Goal: Task Accomplishment & Management: Manage account settings

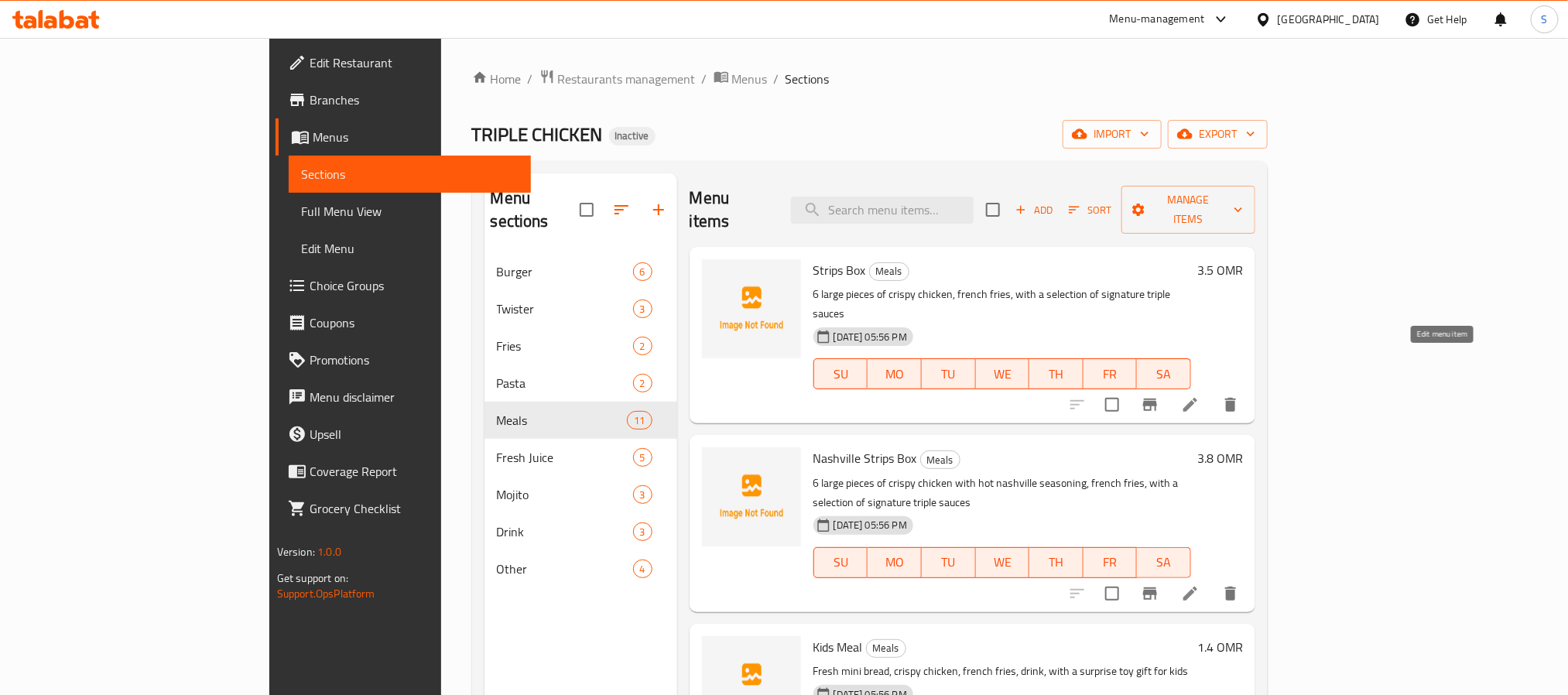
click at [1197, 397] on icon at bounding box center [1190, 404] width 14 height 14
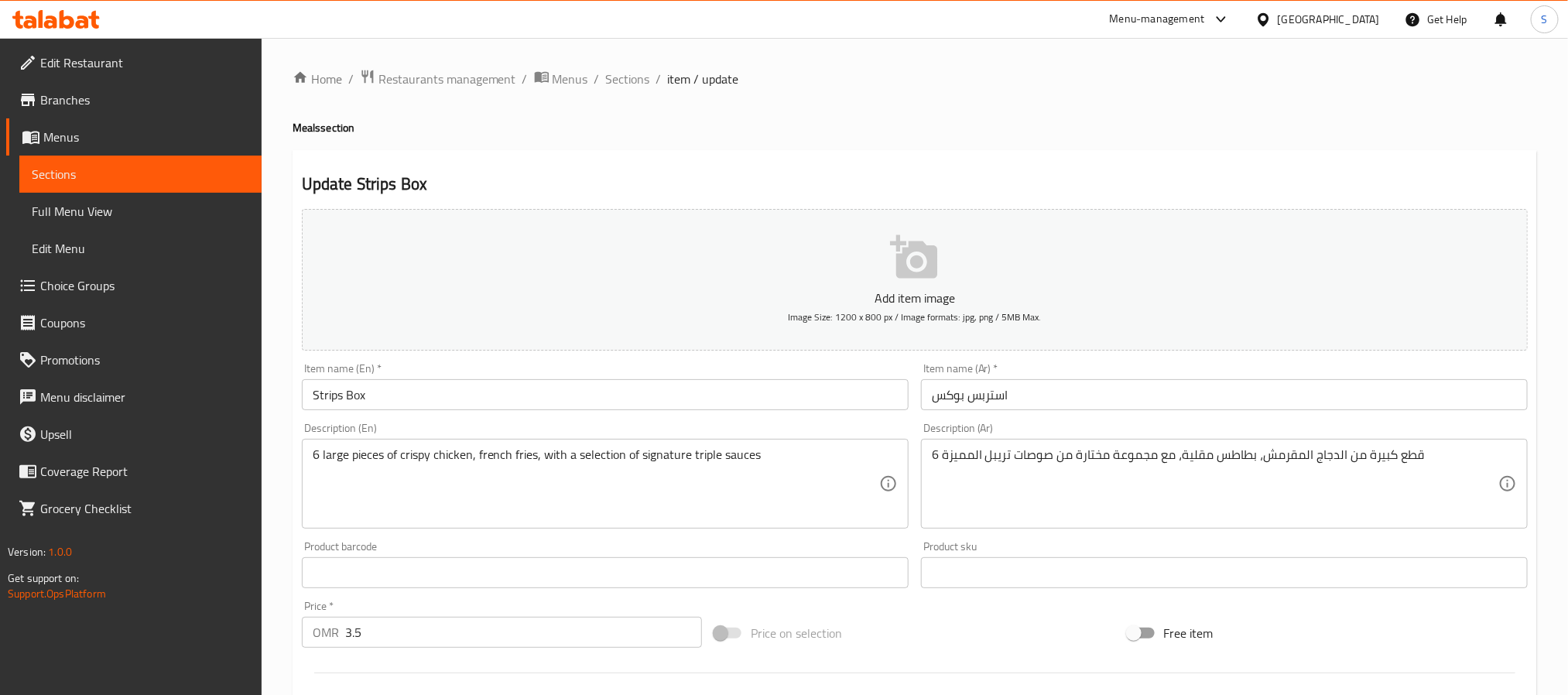
click at [1029, 399] on input "استربس بوكس" at bounding box center [1224, 395] width 606 height 31
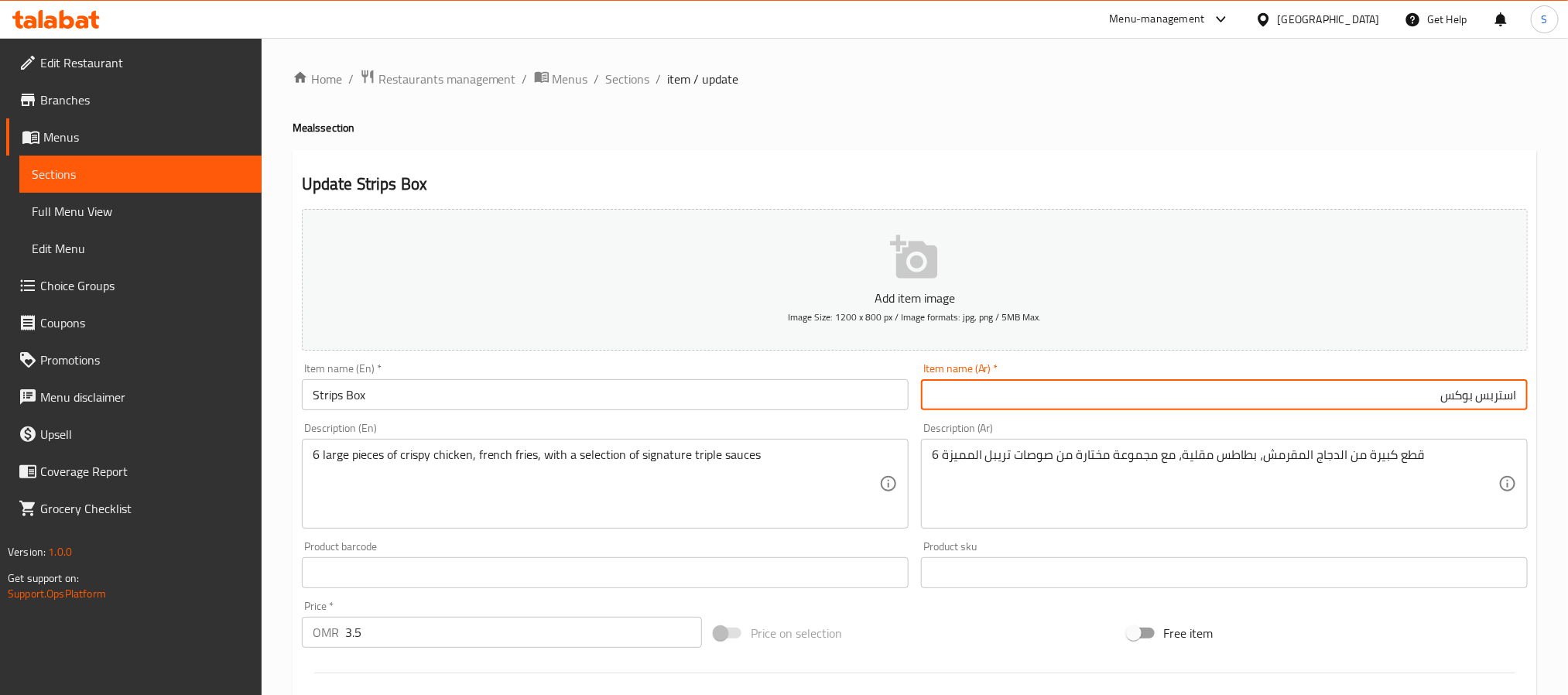
click at [1512, 395] on input "استربس بوكس" at bounding box center [1224, 395] width 606 height 31
click at [1420, 397] on input "استربس بوكس" at bounding box center [1224, 395] width 606 height 31
paste input "استربس"
click at [1514, 397] on input "استربس بوكس استربس" at bounding box center [1224, 395] width 606 height 31
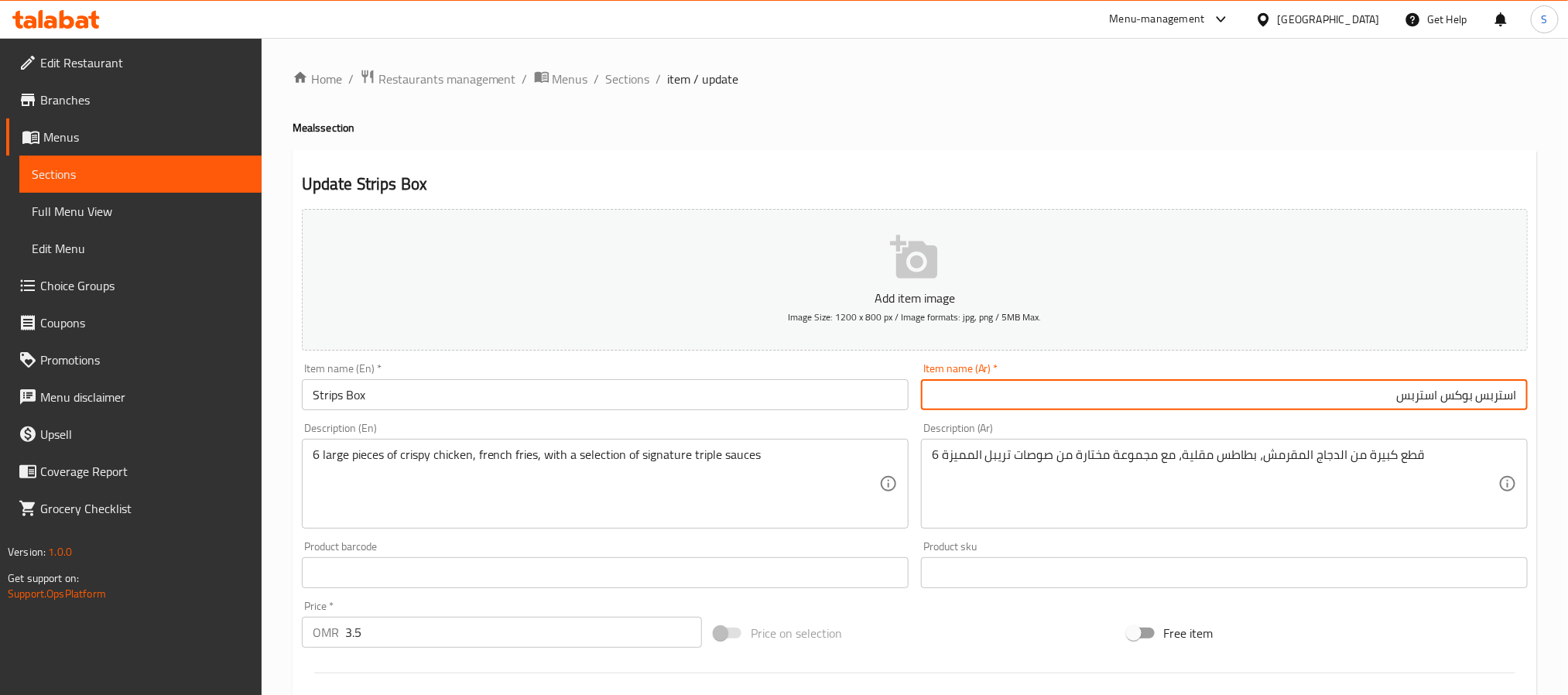
click at [1514, 397] on input "استربس بوكس استربس" at bounding box center [1224, 395] width 606 height 31
type input "بوكس استربس"
click at [1356, 403] on input "بوكس استربس" at bounding box center [1224, 395] width 606 height 31
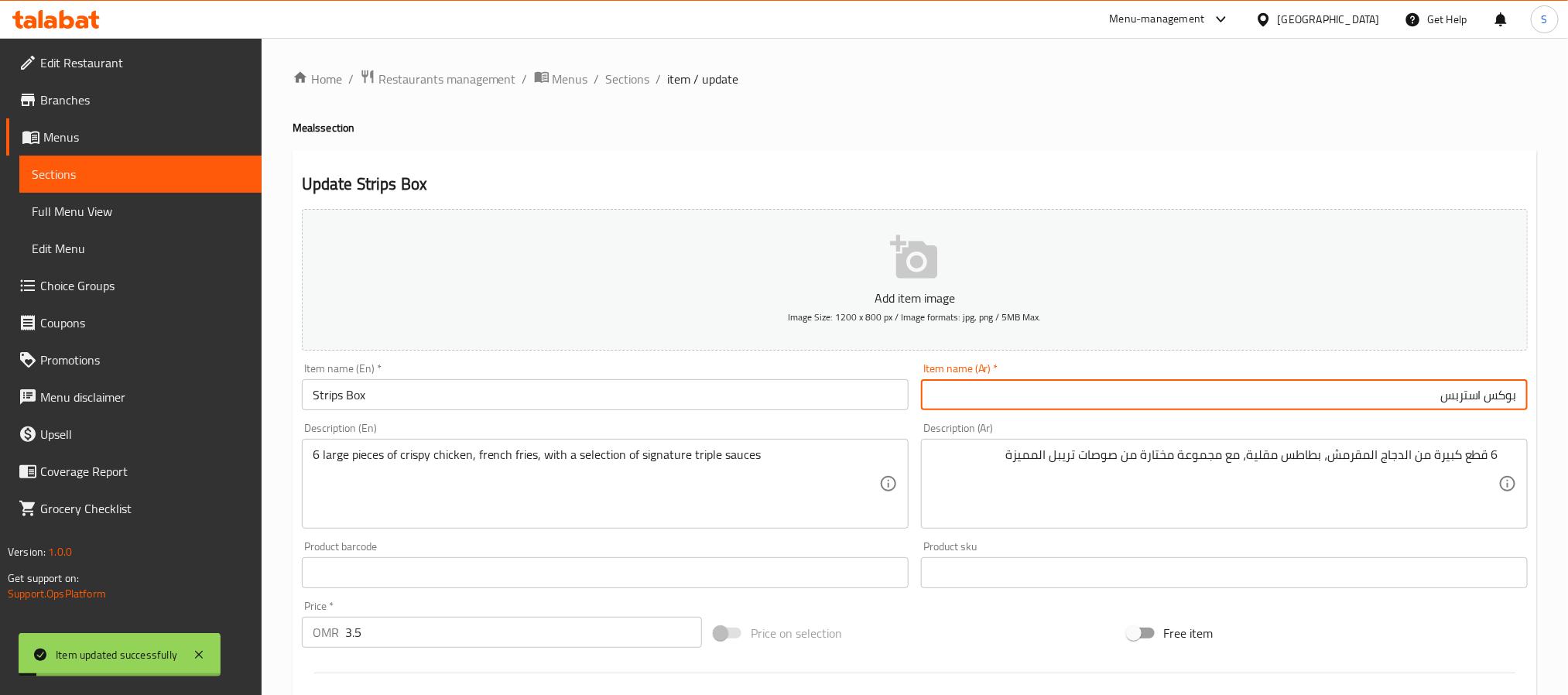
click at [635, 65] on div "Home / Restaurants management / Menus / Sections / item / update Meals section …" at bounding box center [914, 565] width 1306 height 1055
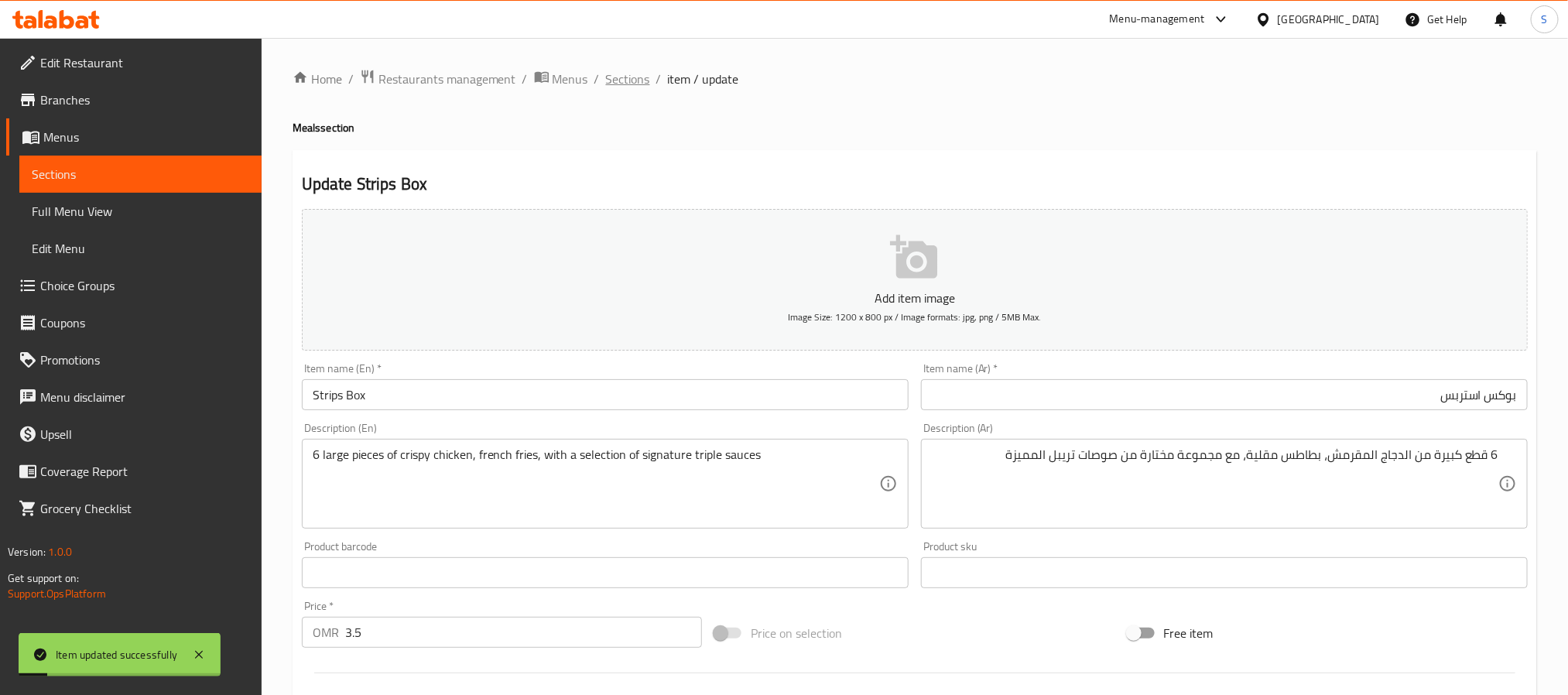
click at [632, 70] on span "Sections" at bounding box center [628, 78] width 44 height 19
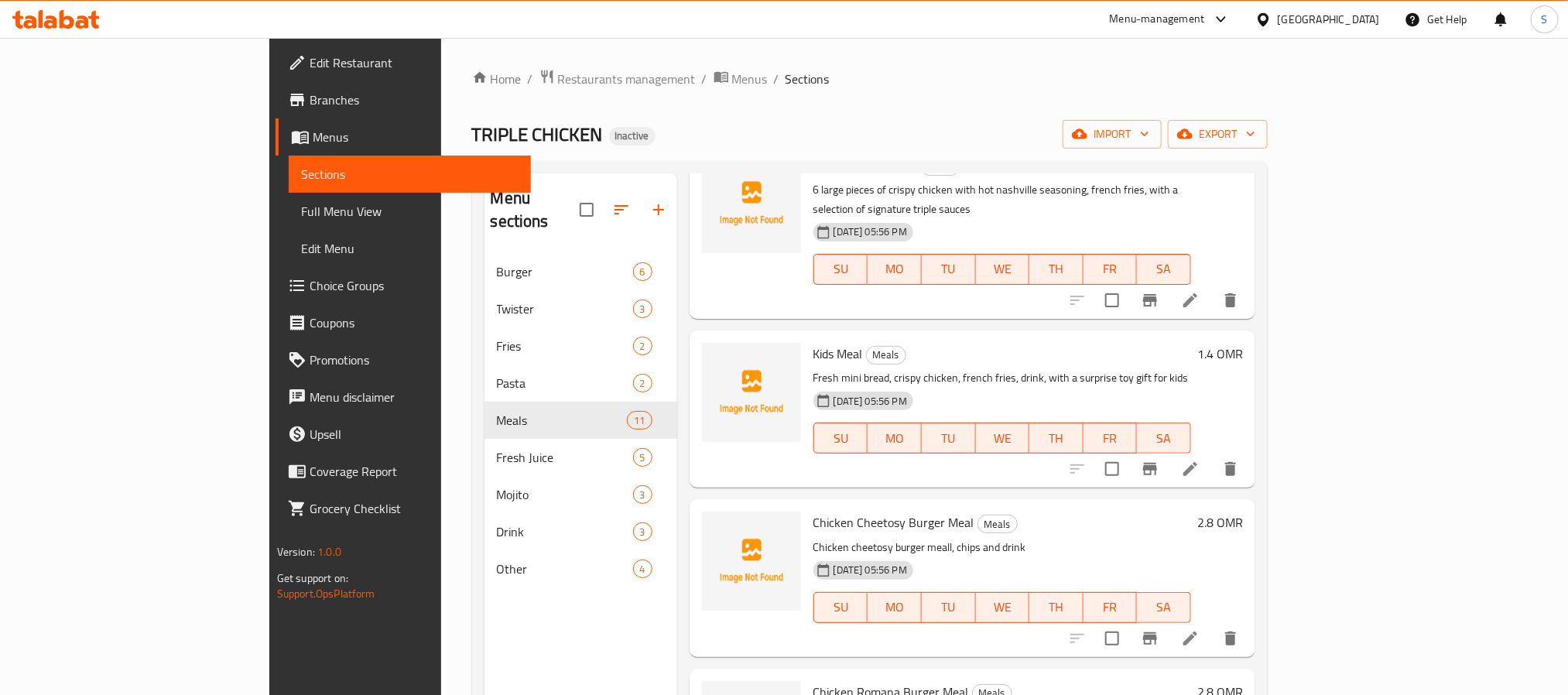
scroll to position [348, 0]
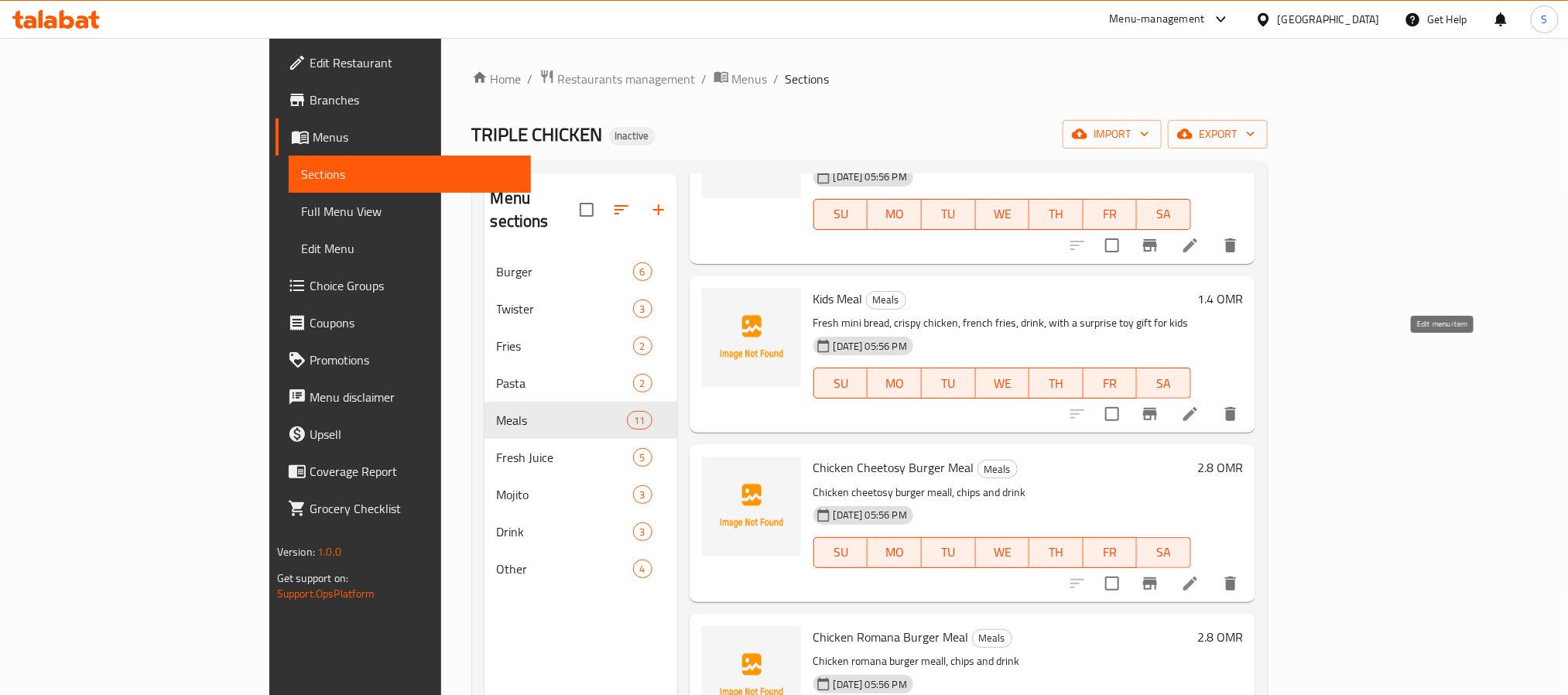
click at [1199, 404] on icon at bounding box center [1189, 413] width 19 height 19
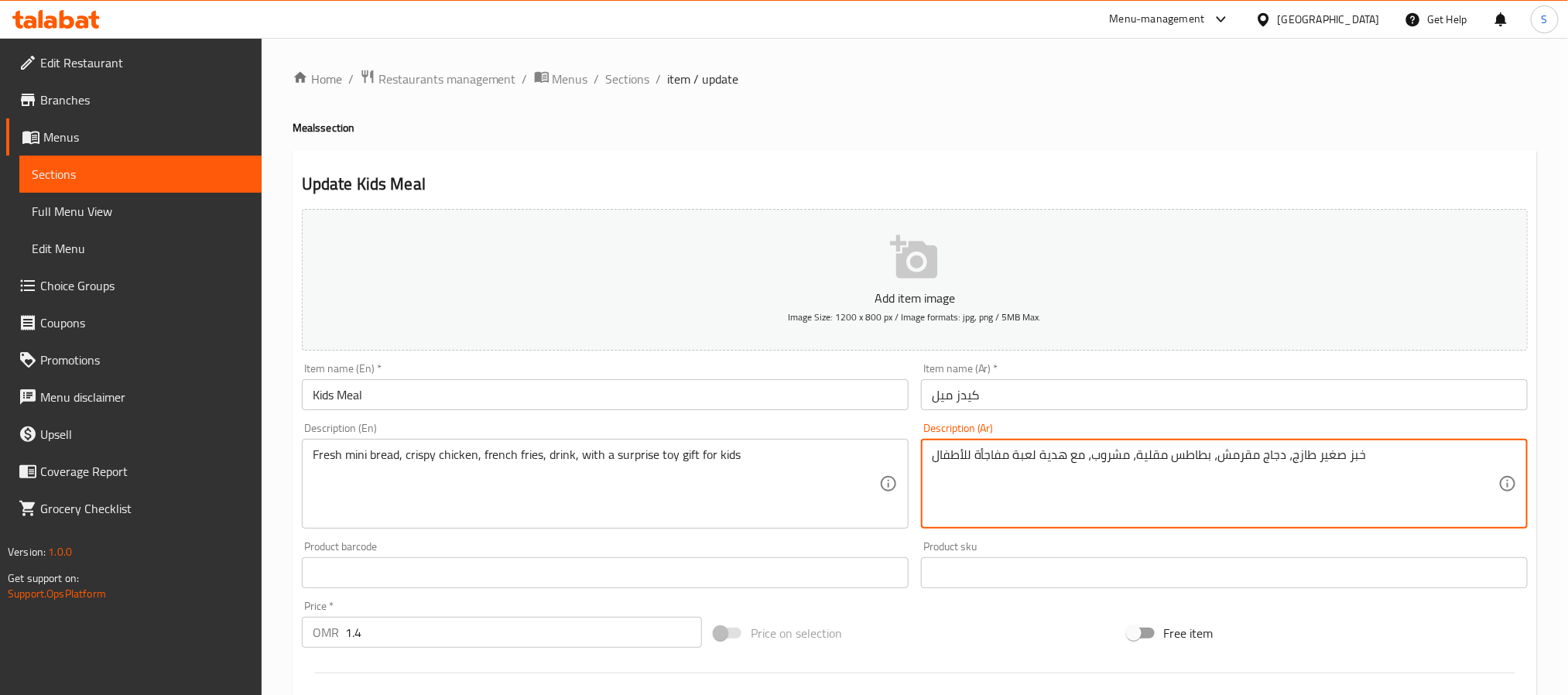
click at [1326, 452] on textarea "خبز صغير طازج، دجاج مقرمش، بطاطس مقلية، مشروب، مع هدية لعبة مفاجأة للأطفال" at bounding box center [1214, 483] width 566 height 74
type textarea "خبز طازج ميني، دجاج مقرمش، بطاطس مقلية، مشروب، مع هدية لعبة مفاجأة للأطفال"
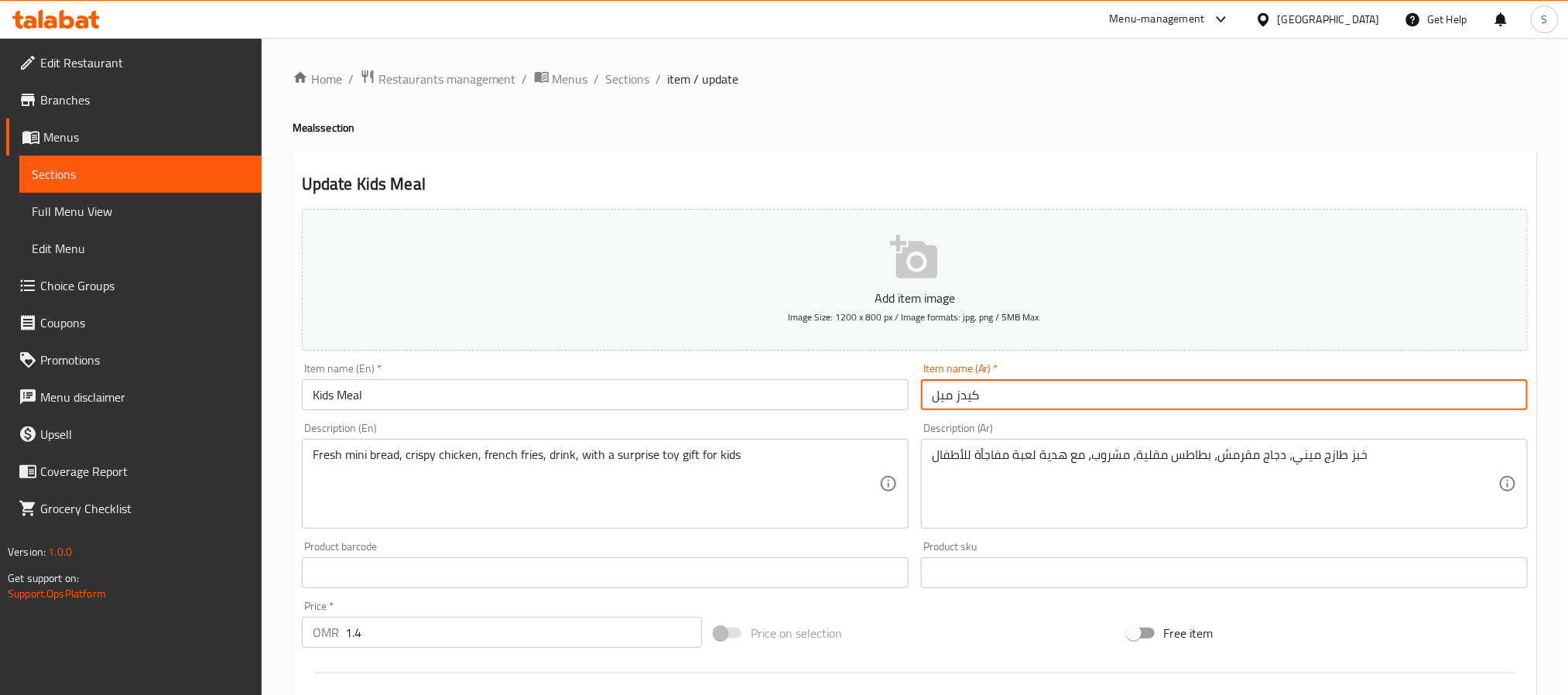
click at [1001, 395] on input "كيدز ميل" at bounding box center [1224, 395] width 606 height 31
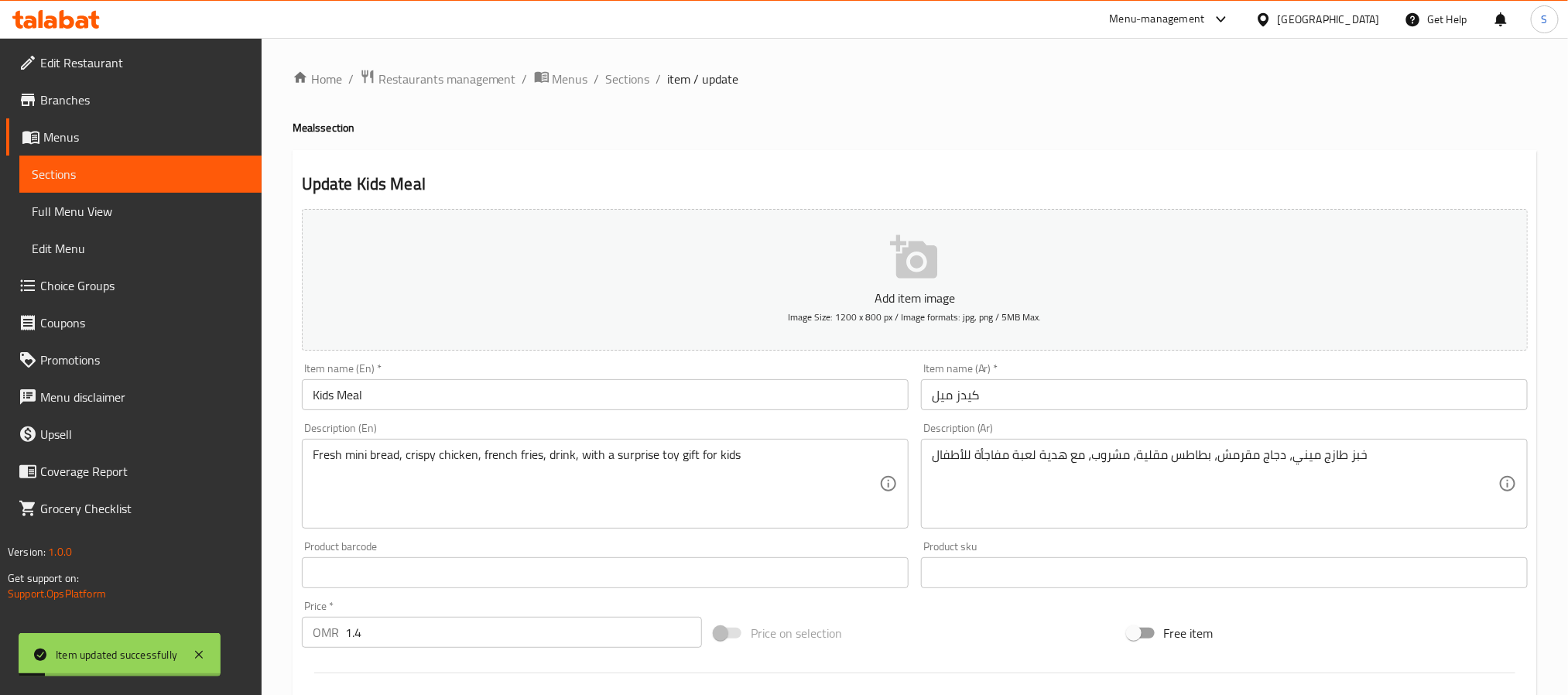
click at [638, 91] on div "Home / Restaurants management / Menus / Sections / item / update Meals section …" at bounding box center [915, 565] width 1244 height 994
click at [634, 84] on span "Sections" at bounding box center [628, 78] width 44 height 19
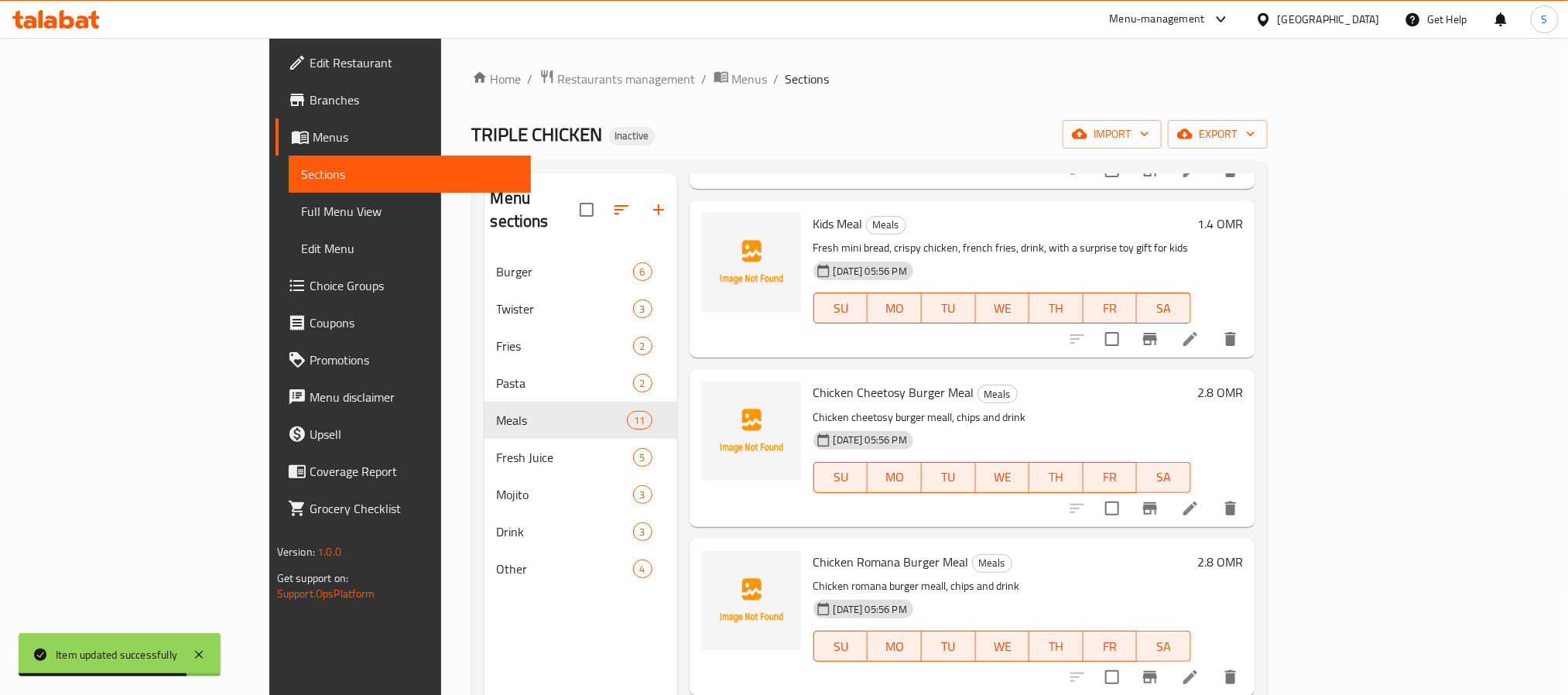
scroll to position [464, 0]
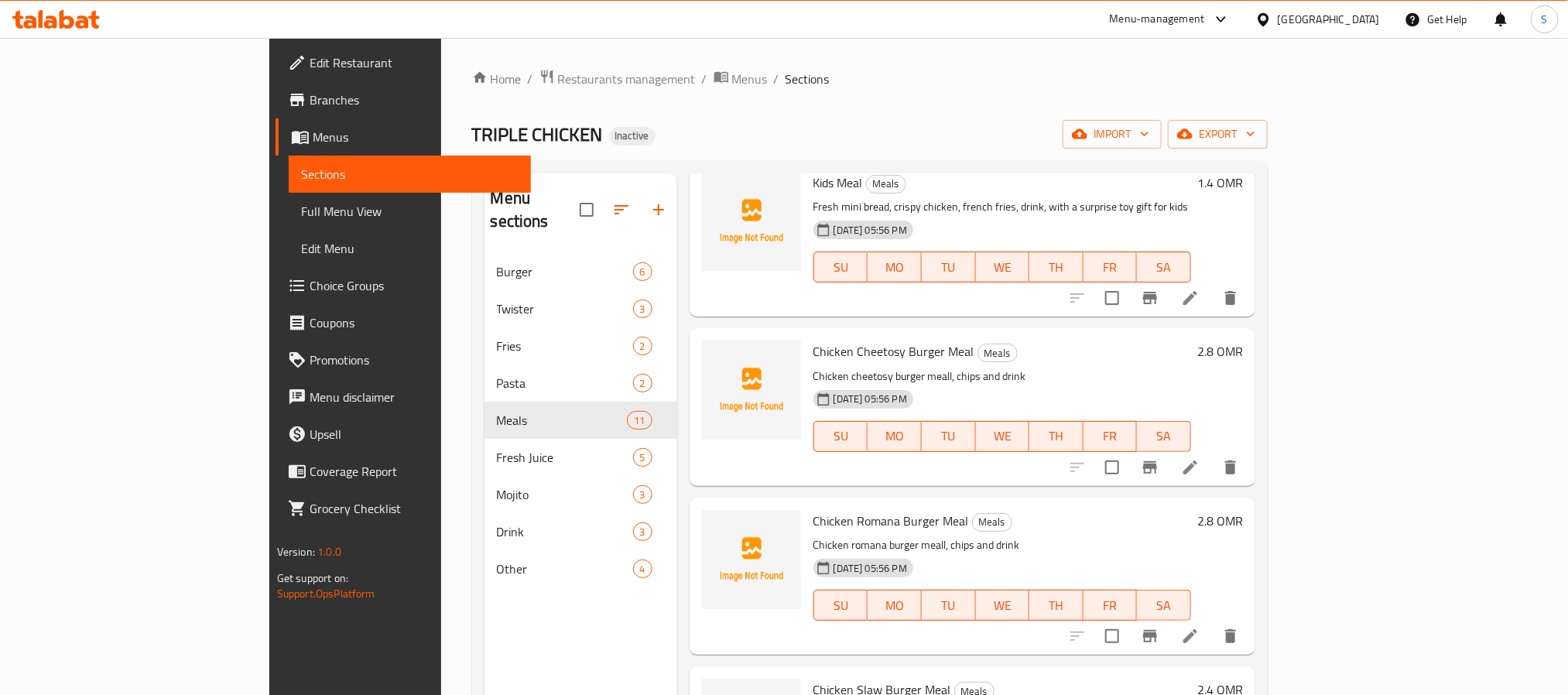
click at [876, 367] on p "Chicken cheetosy burger meall, chips and drink" at bounding box center [1002, 377] width 378 height 20
copy p "meall"
click at [1199, 458] on icon at bounding box center [1189, 467] width 19 height 19
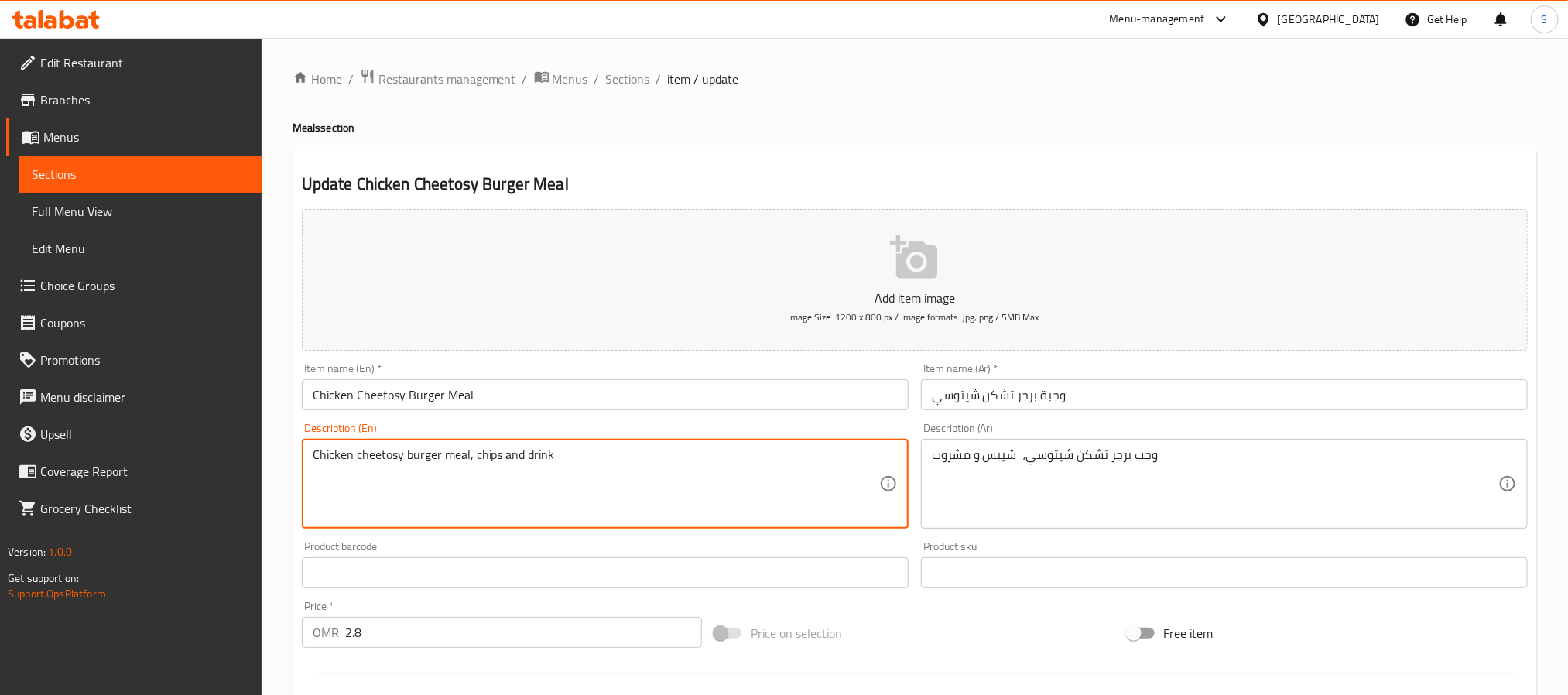
type textarea "Chicken cheetosy burger meal, chips and drink"
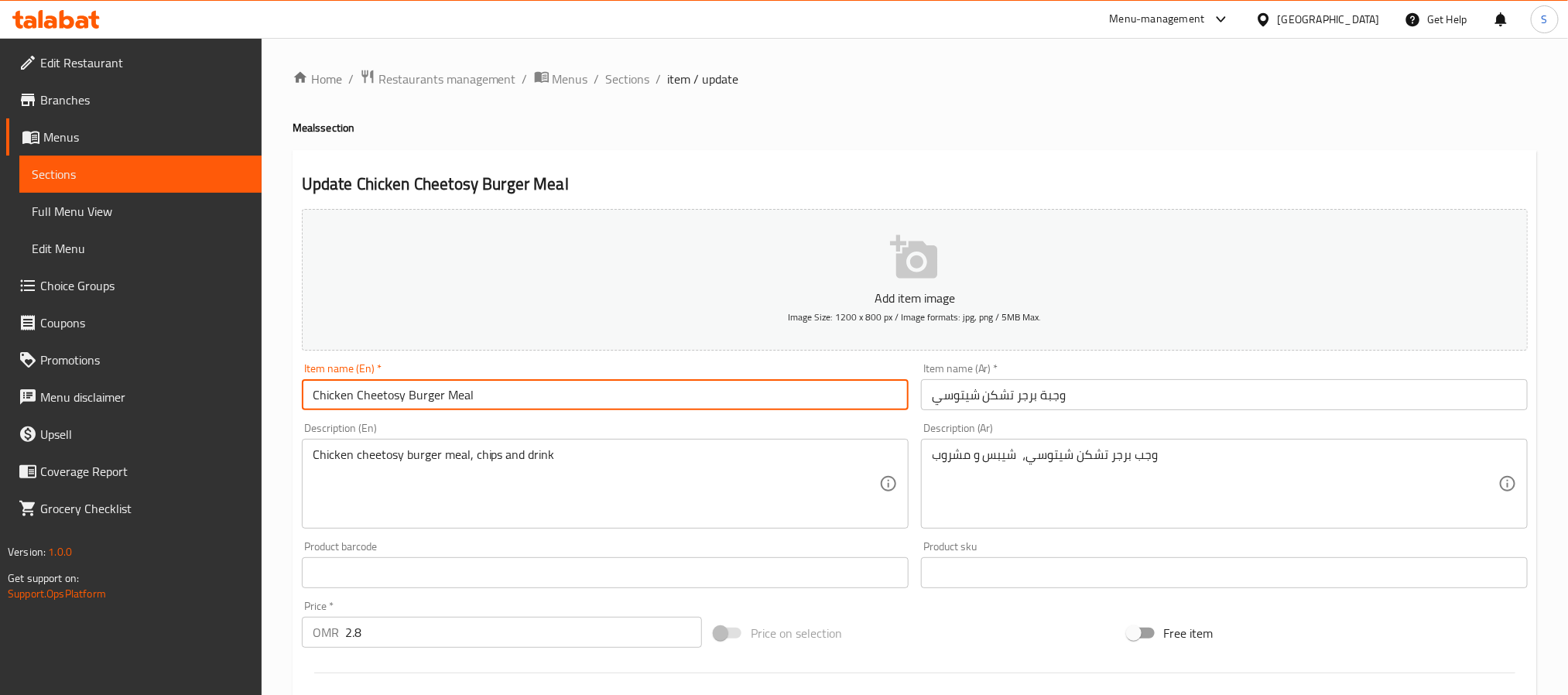
click at [487, 400] on input "Chicken Cheetosy Burger Meal" at bounding box center [604, 395] width 606 height 31
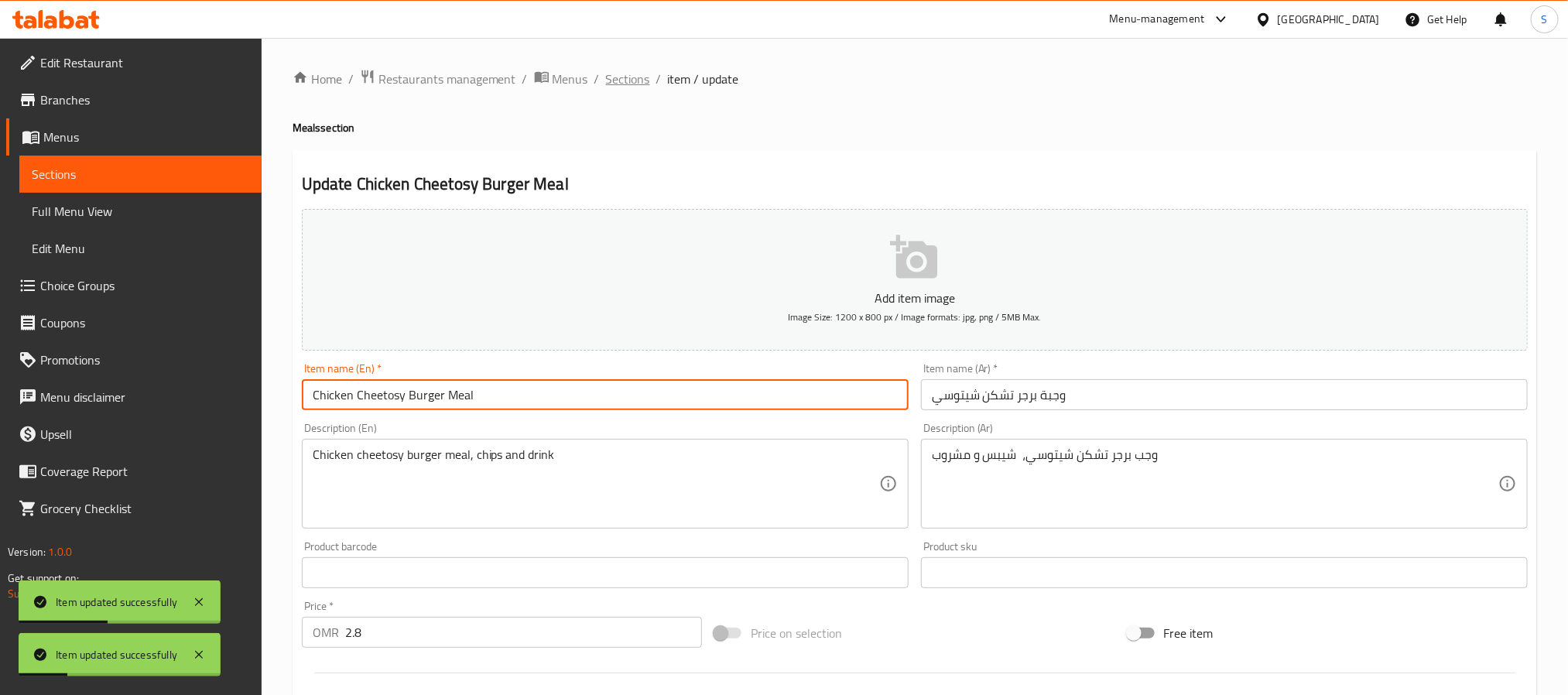
click at [644, 75] on span "Sections" at bounding box center [628, 78] width 44 height 19
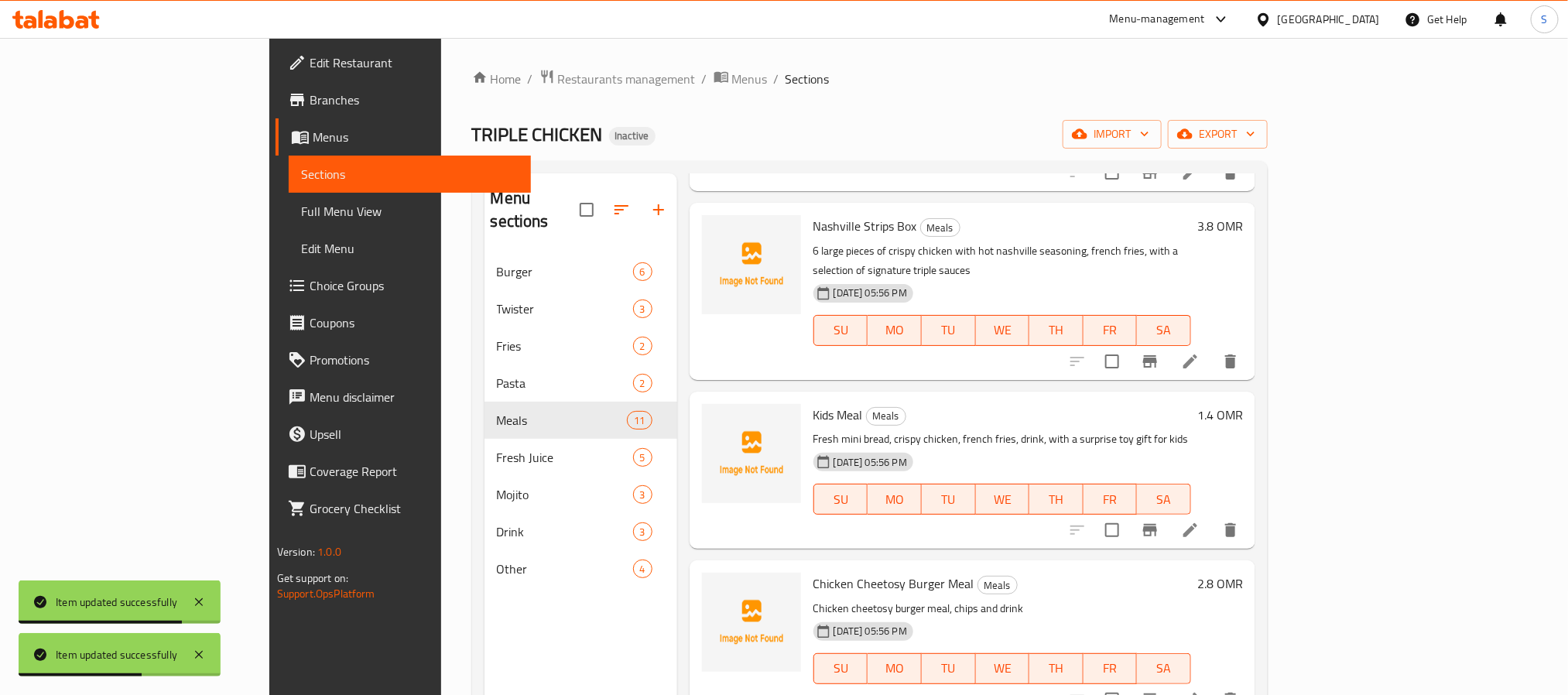
scroll to position [348, 0]
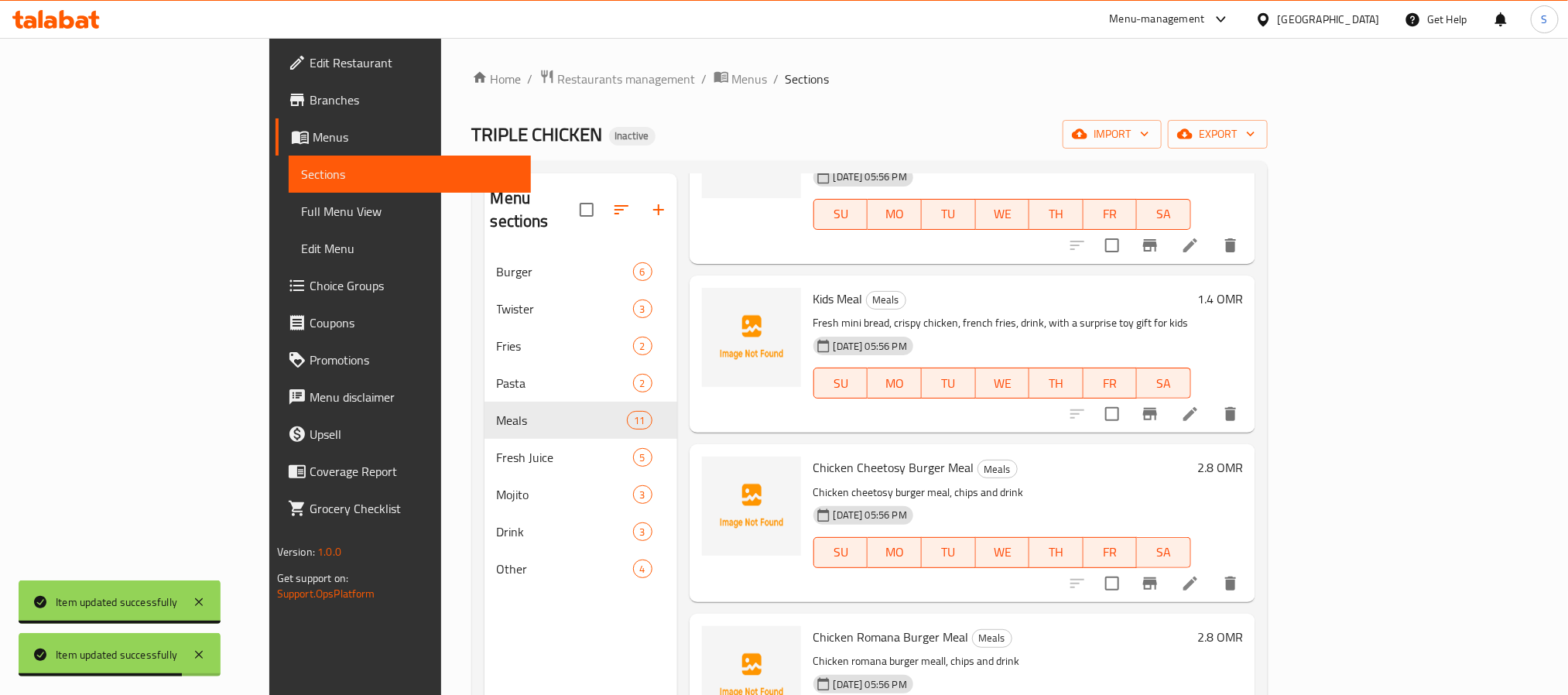
click at [1199, 574] on icon at bounding box center [1189, 583] width 19 height 19
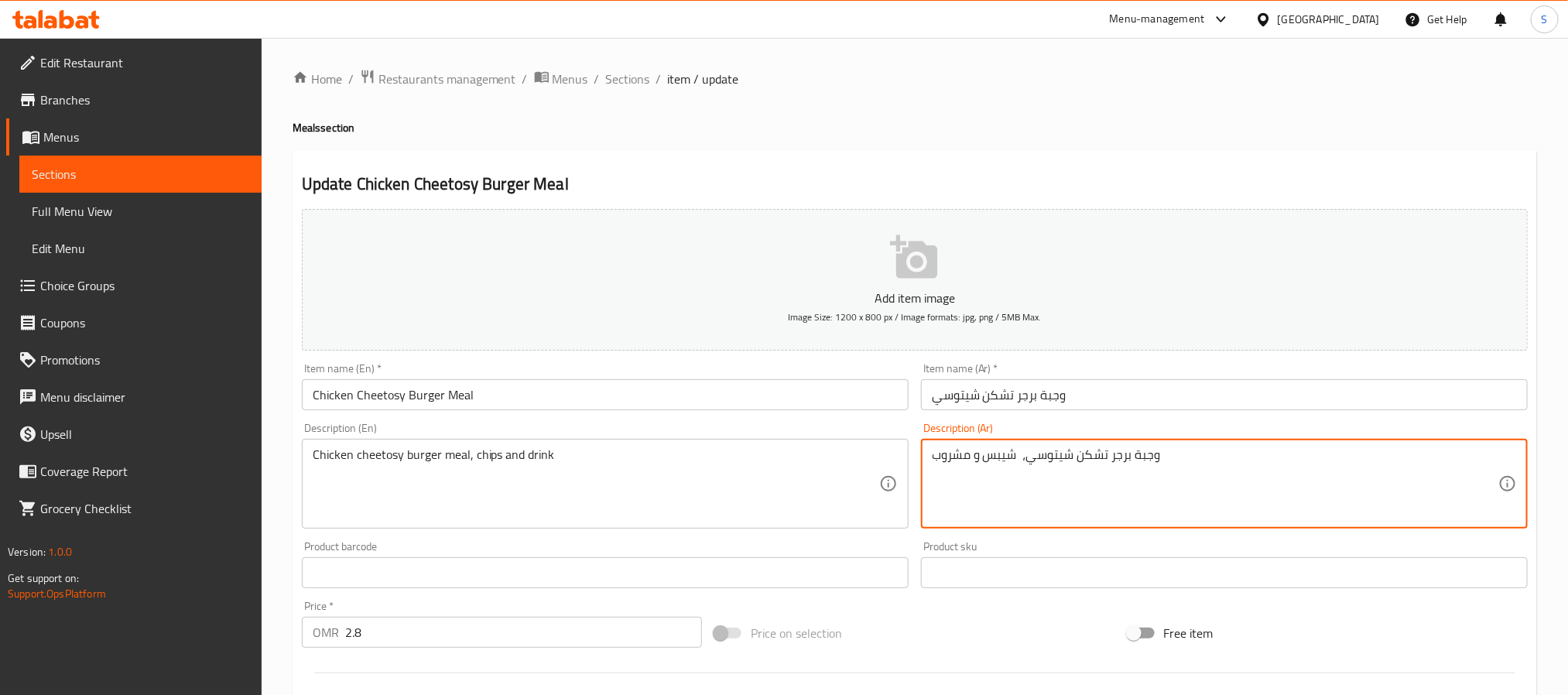
type textarea "وجبة برجر تشكن شيتوسي، شيبس و مشروب"
click at [1024, 403] on input "وجبة برجر تشكن شيتوسي" at bounding box center [1224, 395] width 606 height 31
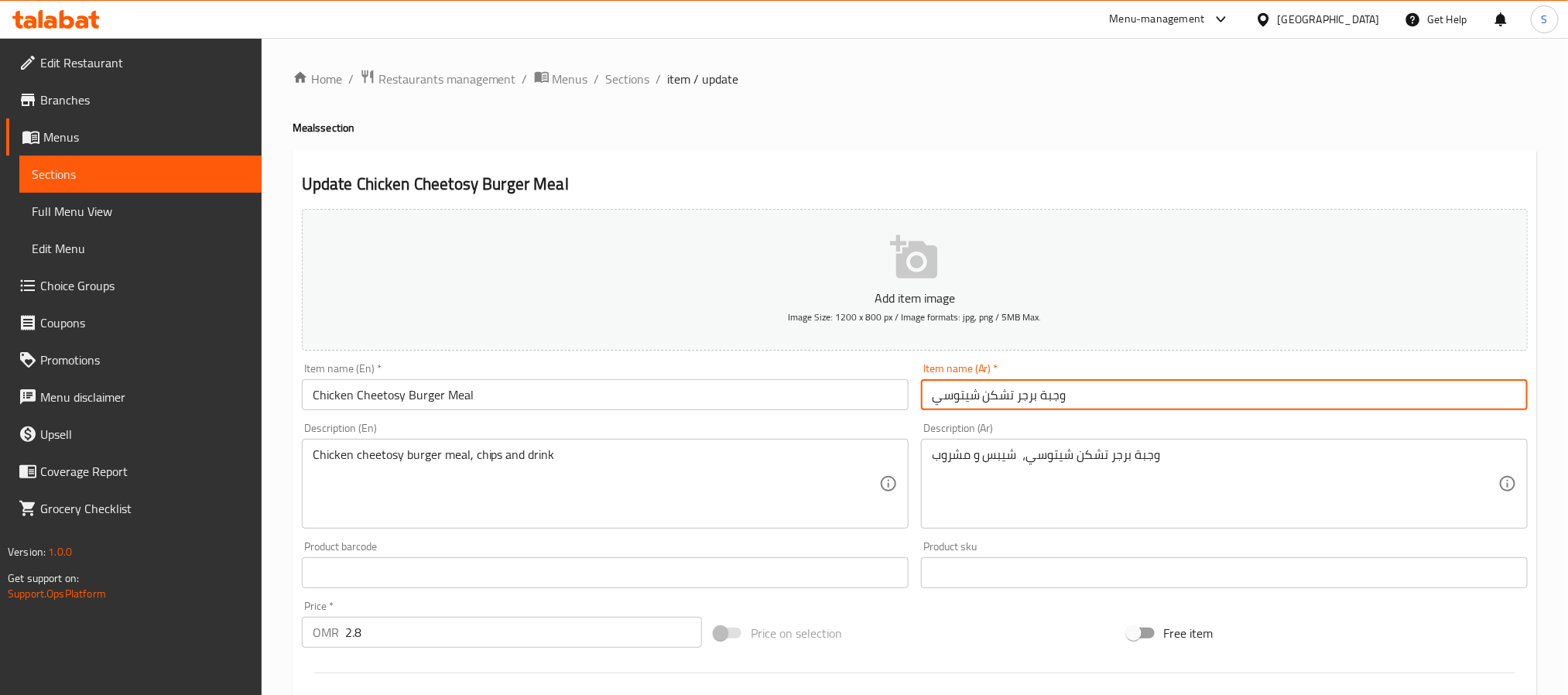
click at [643, 84] on span "Sections" at bounding box center [628, 78] width 44 height 19
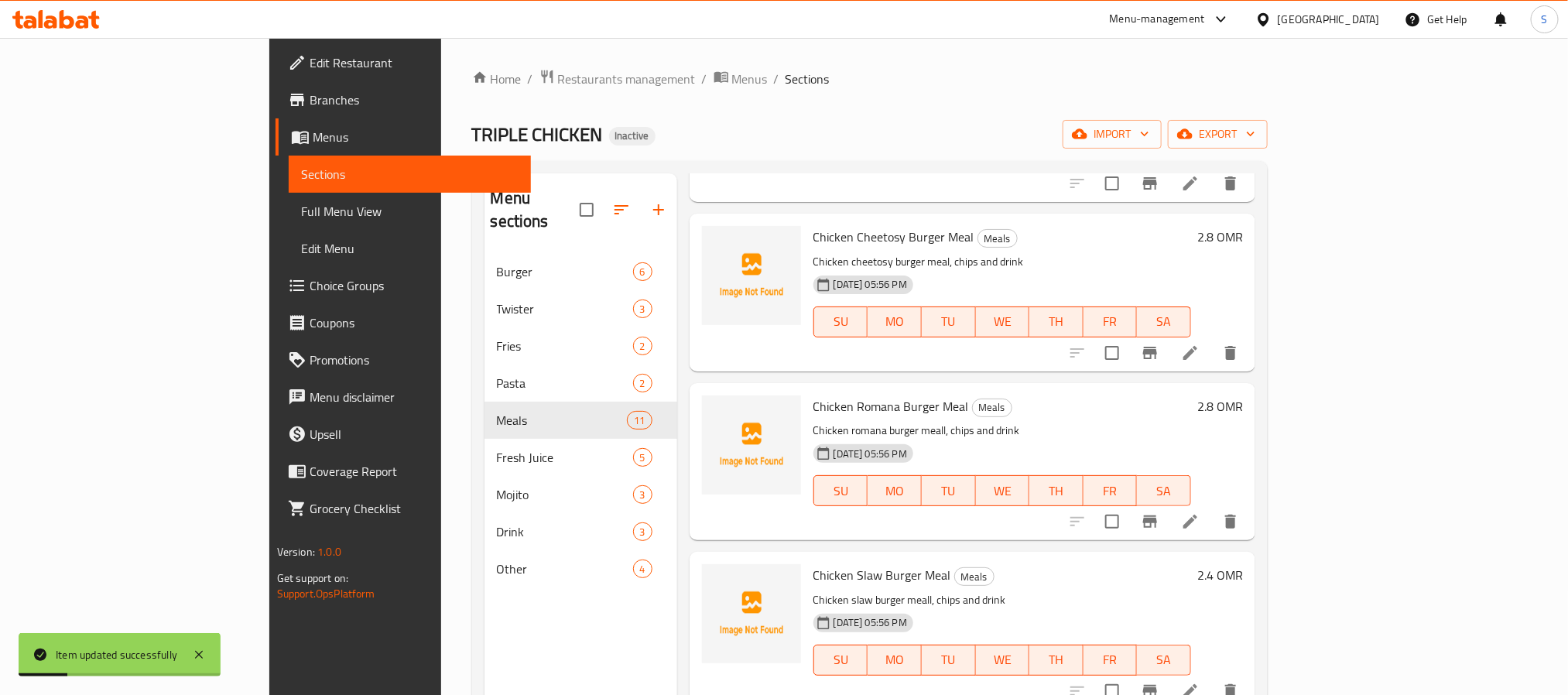
scroll to position [580, 0]
click at [1199, 510] on icon at bounding box center [1189, 519] width 19 height 19
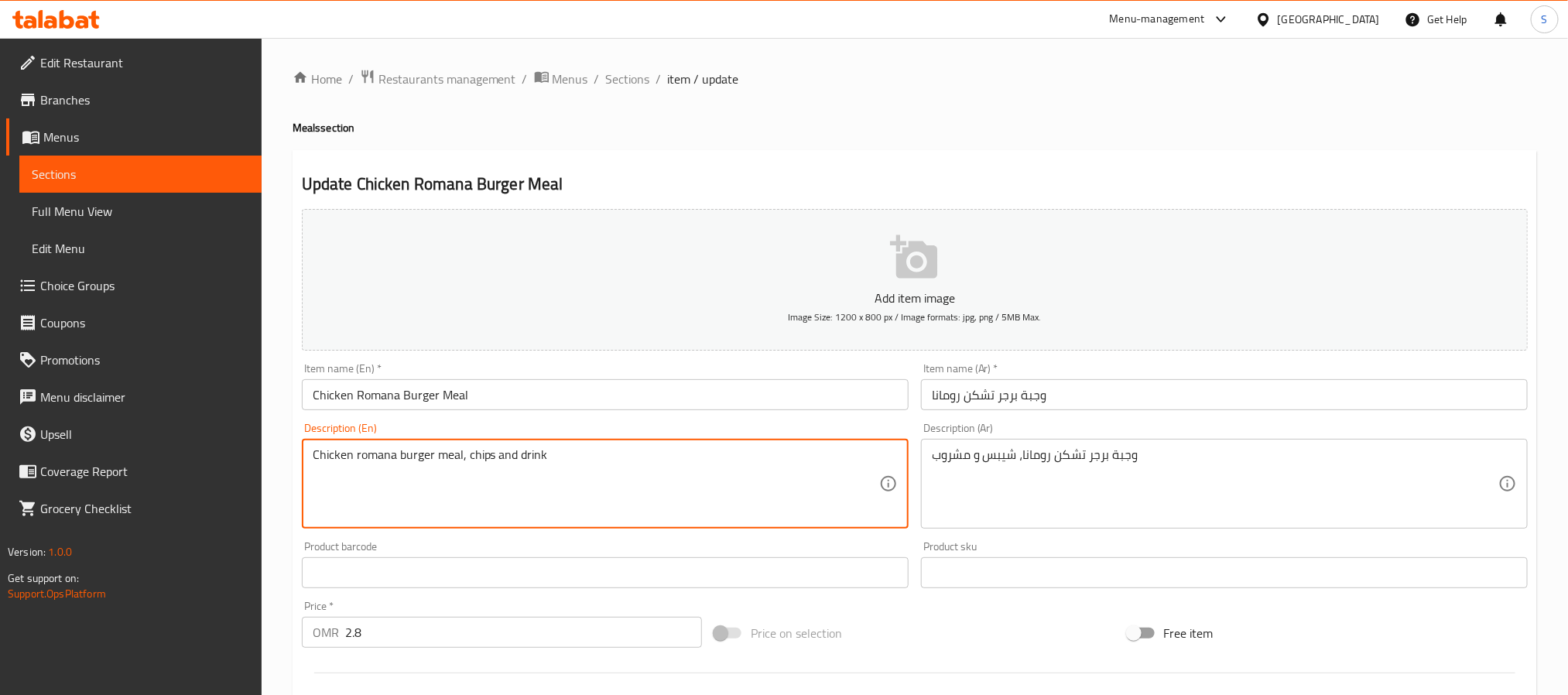
type textarea "Chicken romana burger meal, chips and drink"
click at [1020, 395] on input "وجبة برجر تشكن رومانا" at bounding box center [1224, 395] width 606 height 31
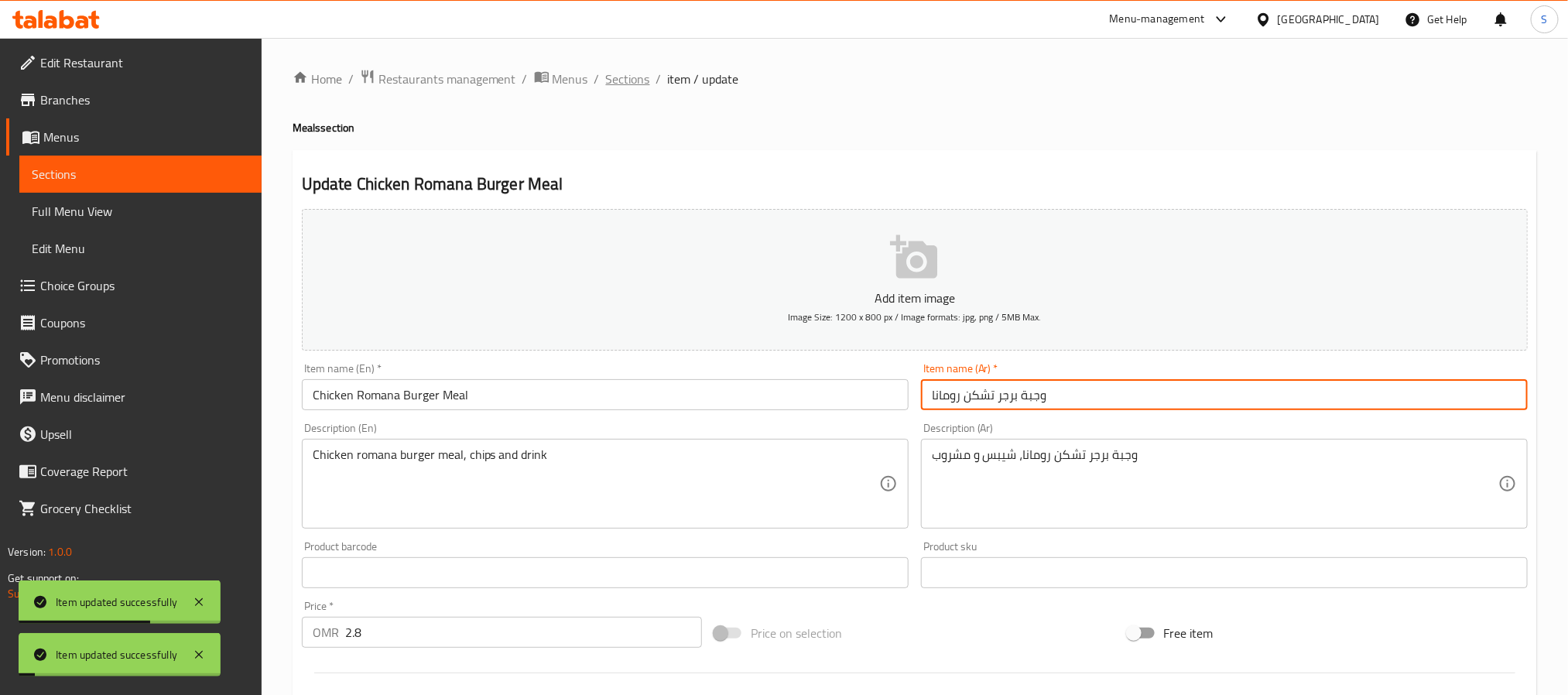
click at [618, 81] on span "Sections" at bounding box center [628, 78] width 44 height 19
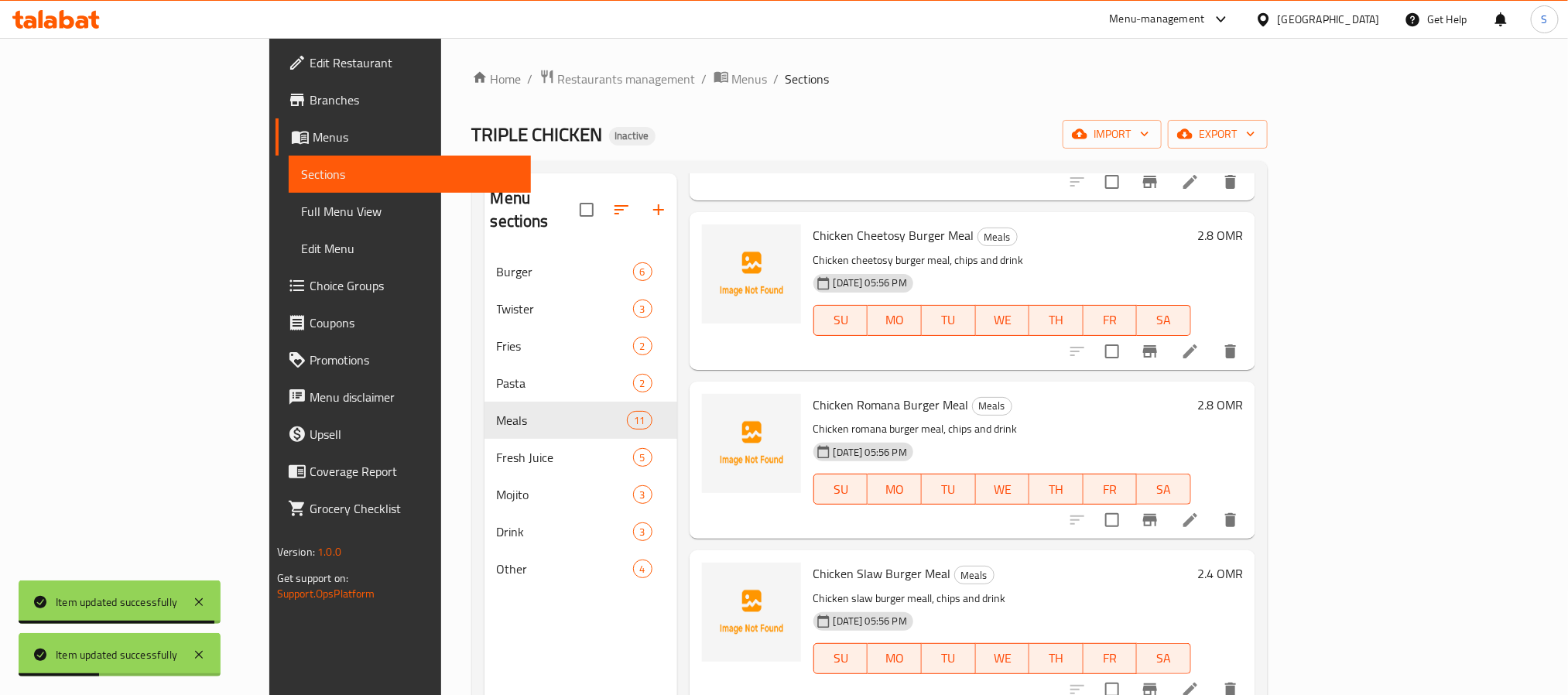
scroll to position [696, 0]
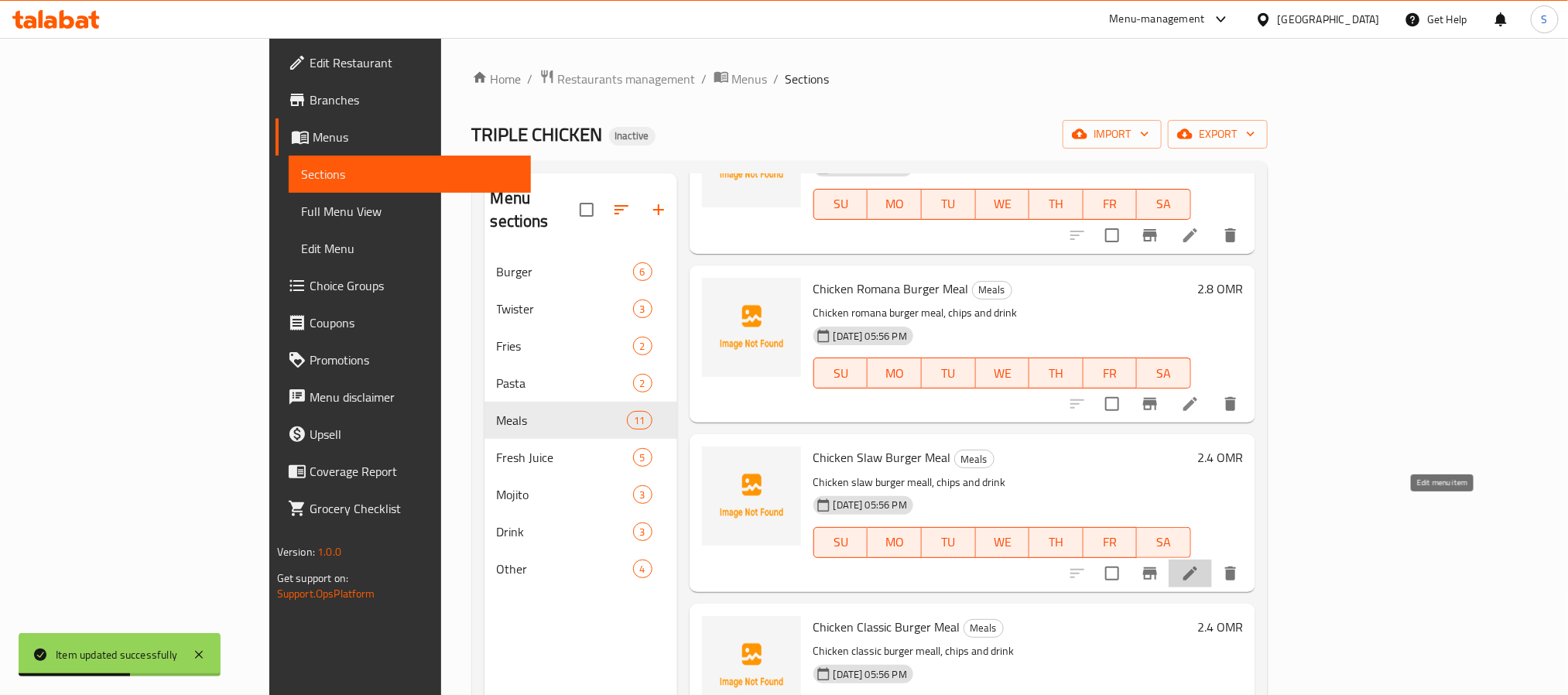
click at [1199, 564] on icon at bounding box center [1189, 573] width 19 height 19
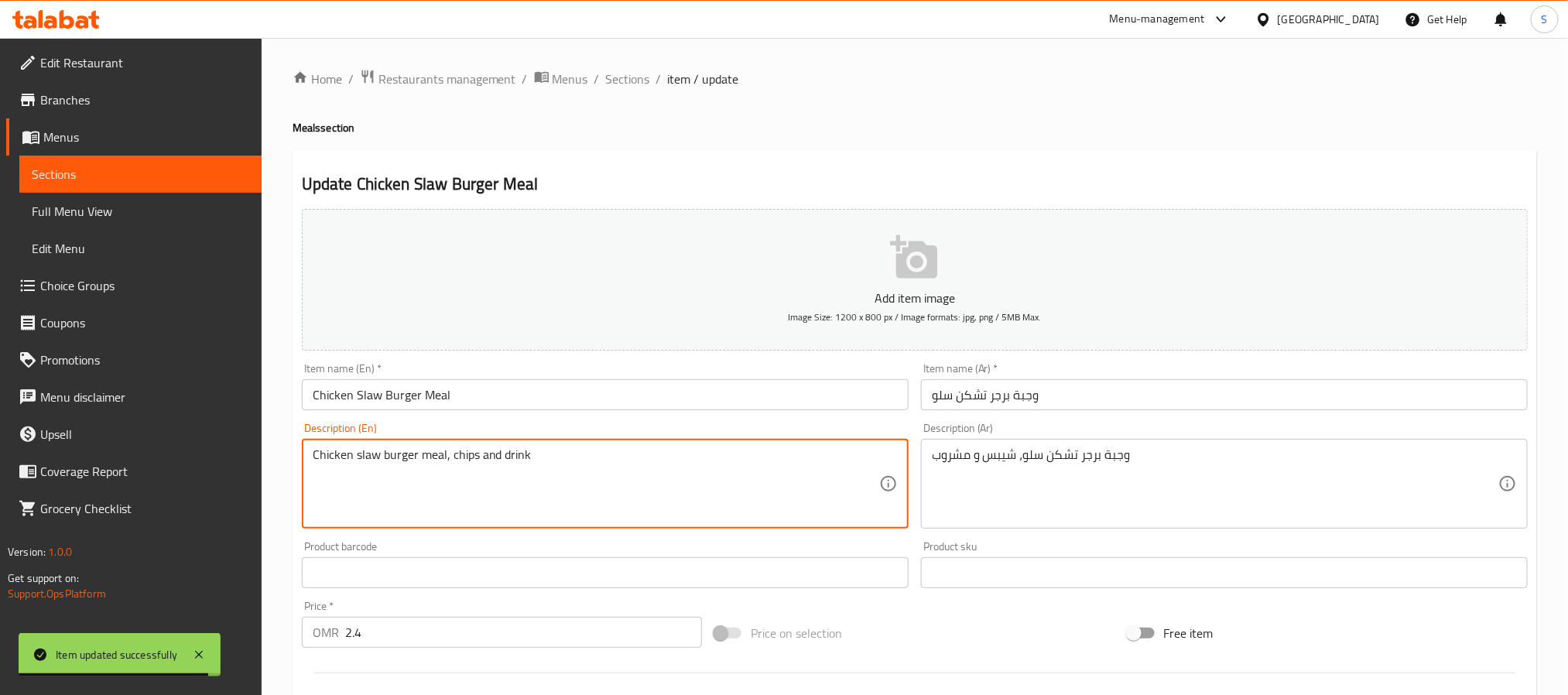
type textarea "Chicken slaw burger meal, chips and drink"
click at [497, 397] on input "Chicken Slaw Burger Meal" at bounding box center [604, 395] width 606 height 31
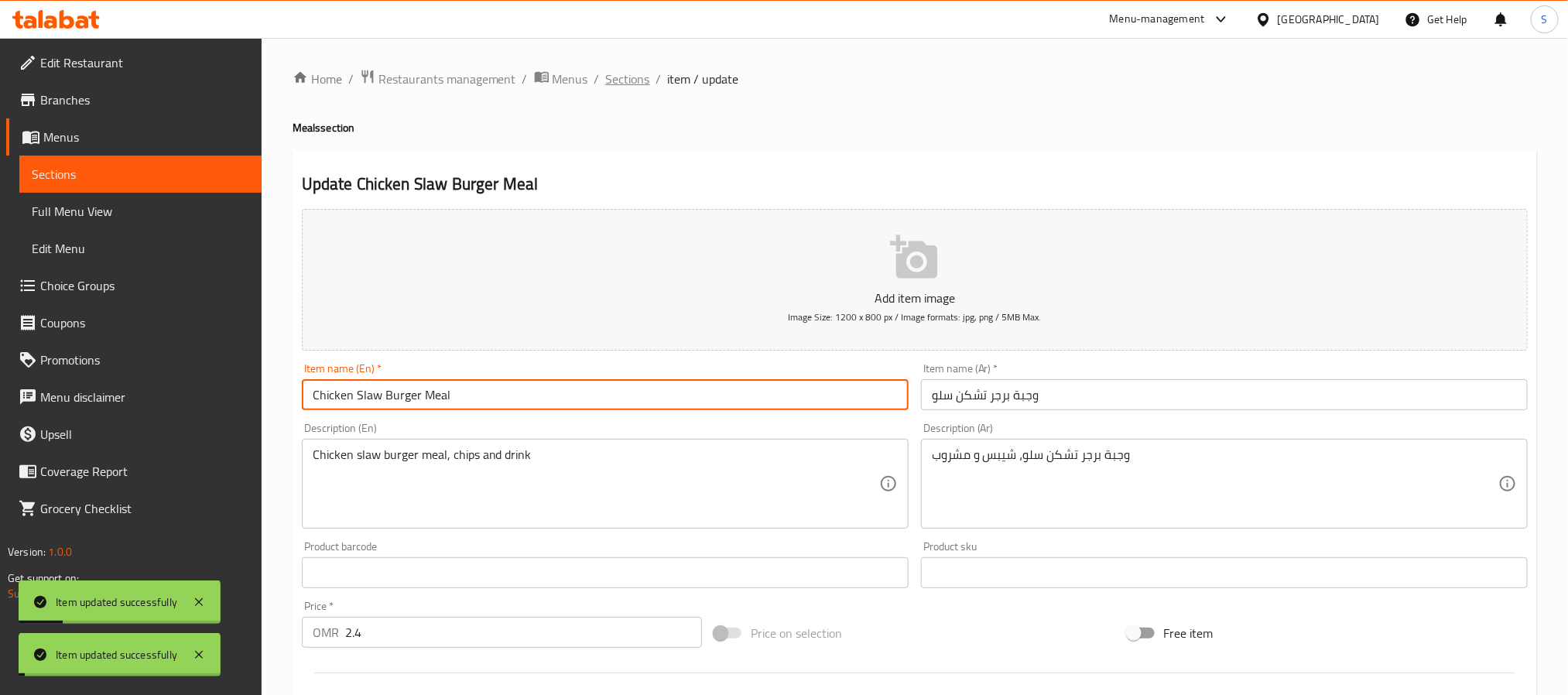
click at [624, 76] on span "Sections" at bounding box center [628, 78] width 44 height 19
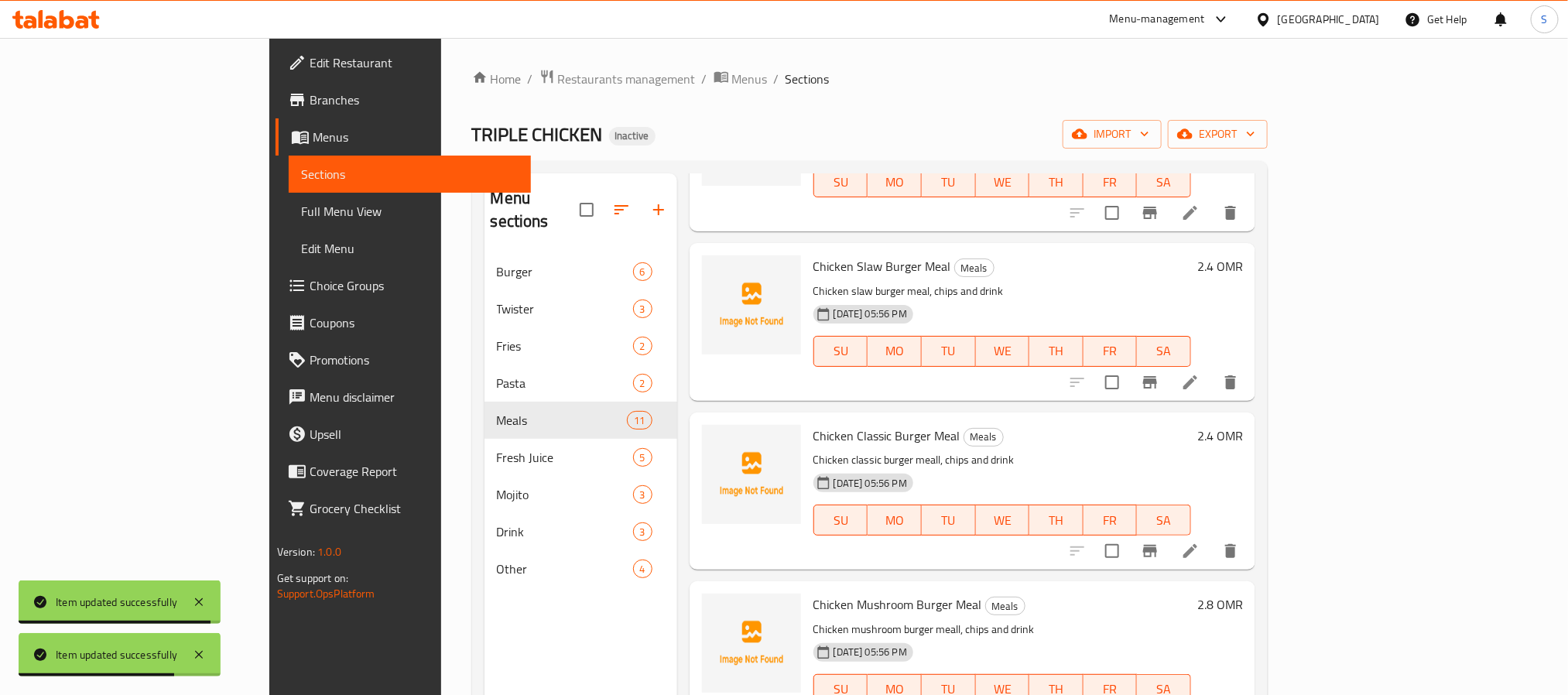
scroll to position [929, 0]
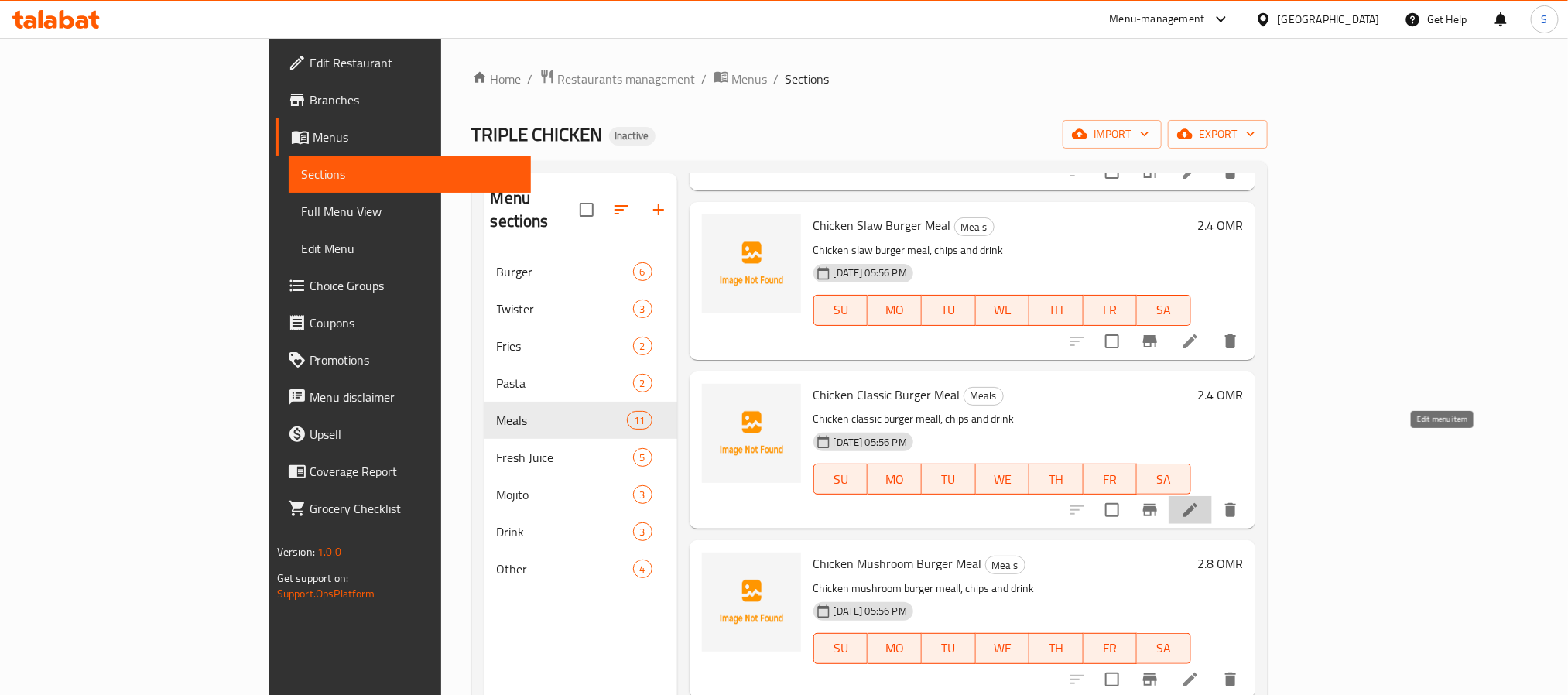
click at [1199, 500] on icon at bounding box center [1189, 509] width 19 height 19
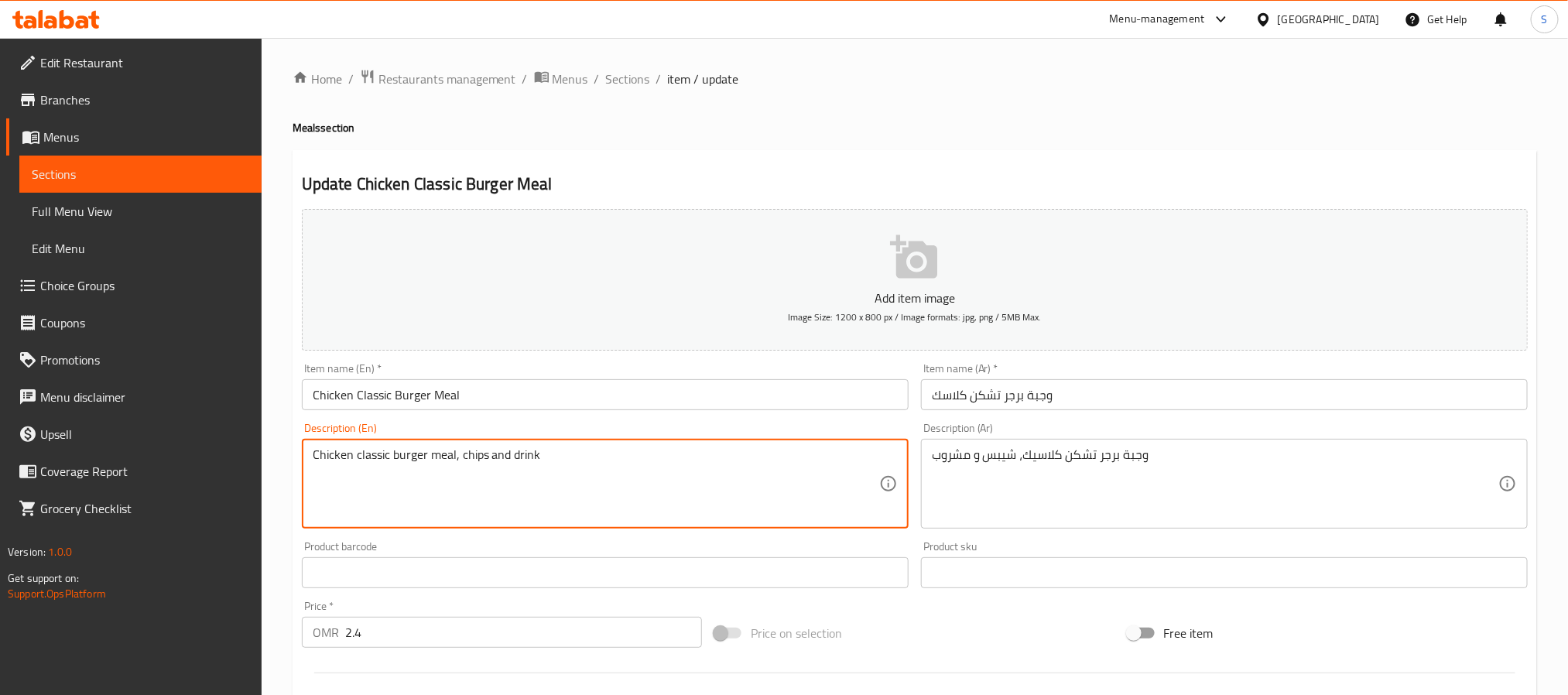
type textarea "Chicken classic burger meal, chips and drink"
click at [472, 400] on input "Chicken Classic Burger Meal" at bounding box center [604, 395] width 606 height 31
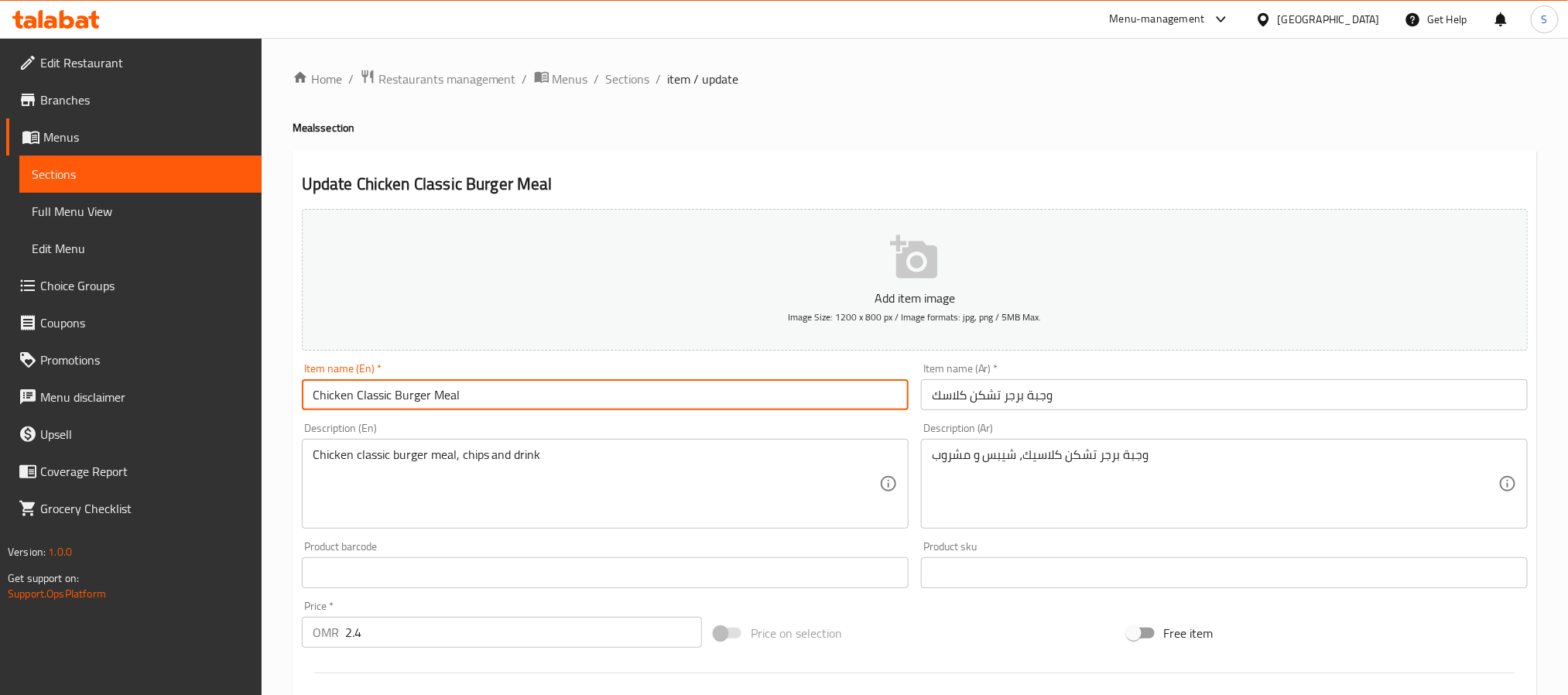
click at [940, 397] on input "وجبة برجر تشكن كلاسك" at bounding box center [1224, 395] width 606 height 31
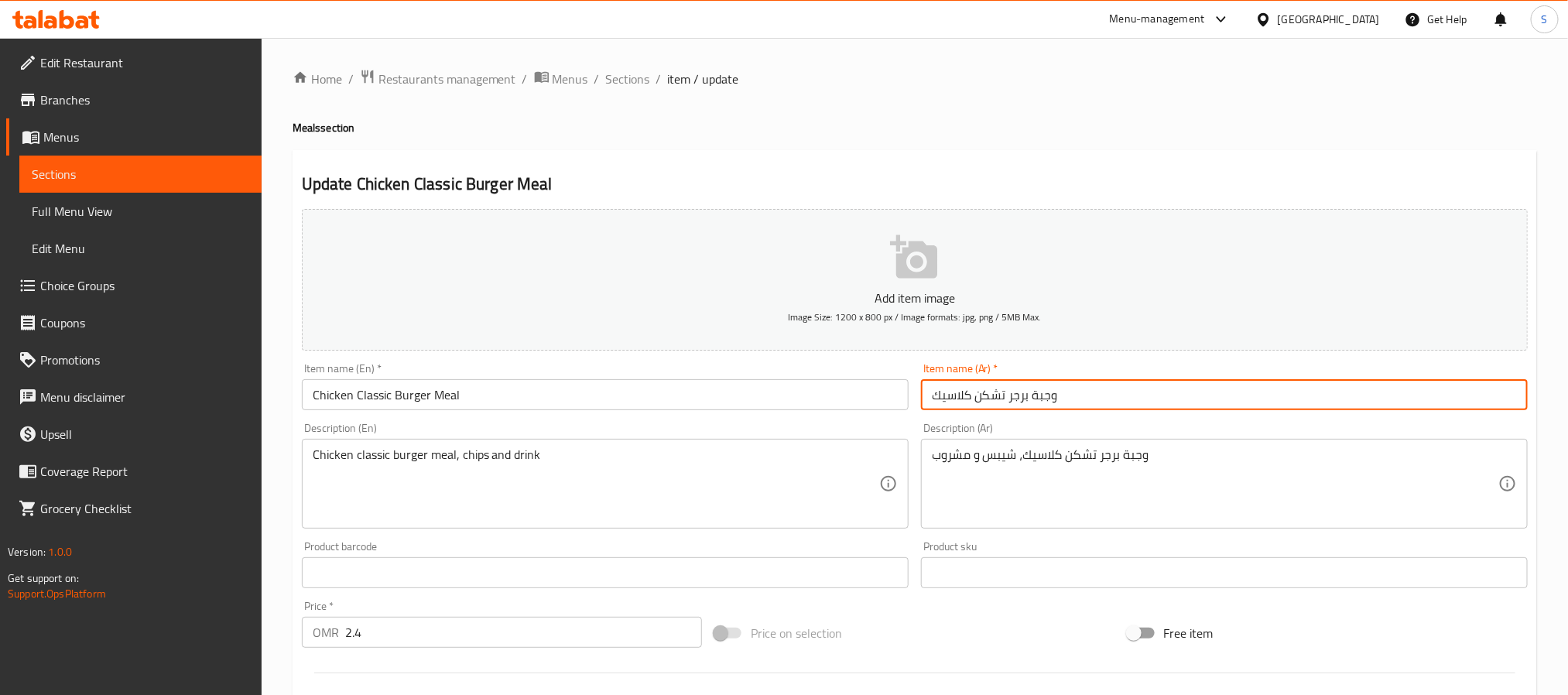
type input "وجبة برجر تشكن كلاسيك"
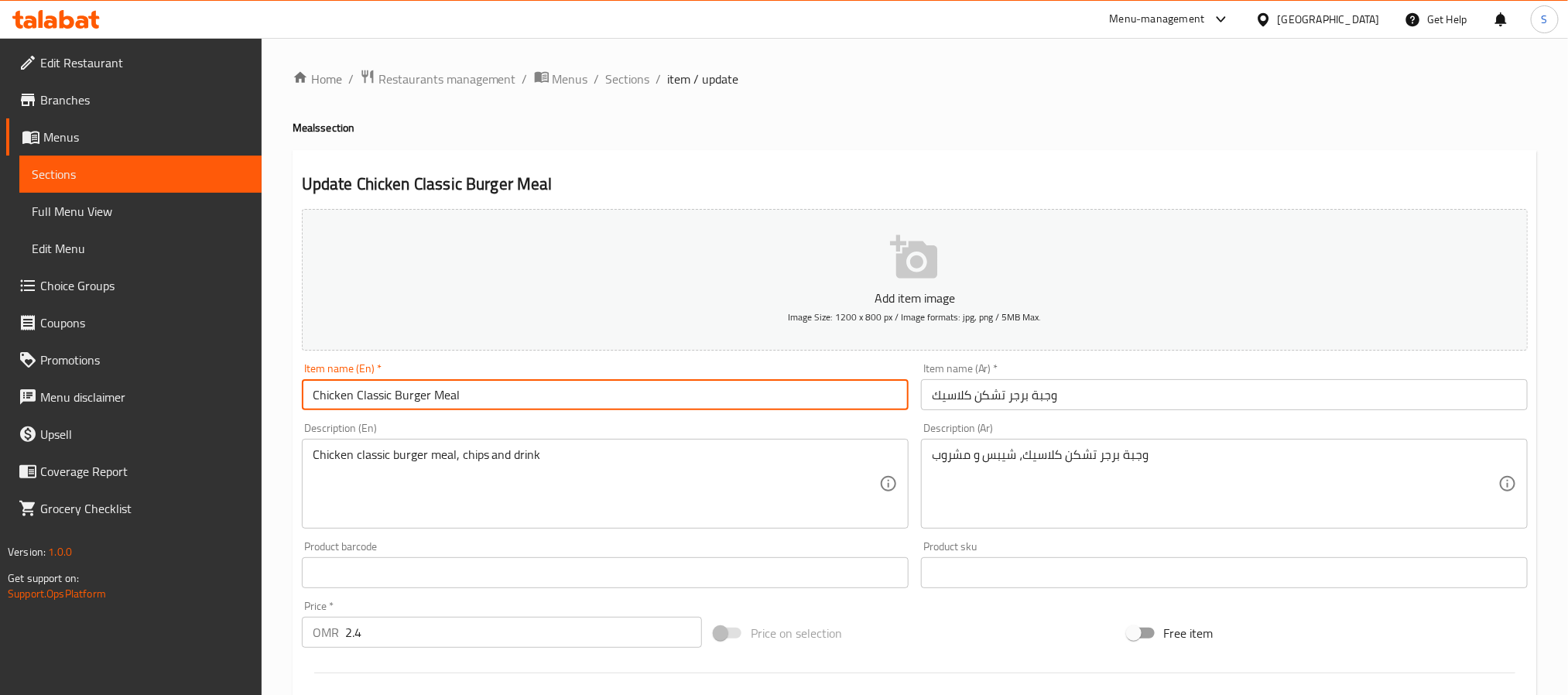
click at [876, 393] on input "Chicken Classic Burger Meal" at bounding box center [604, 395] width 606 height 31
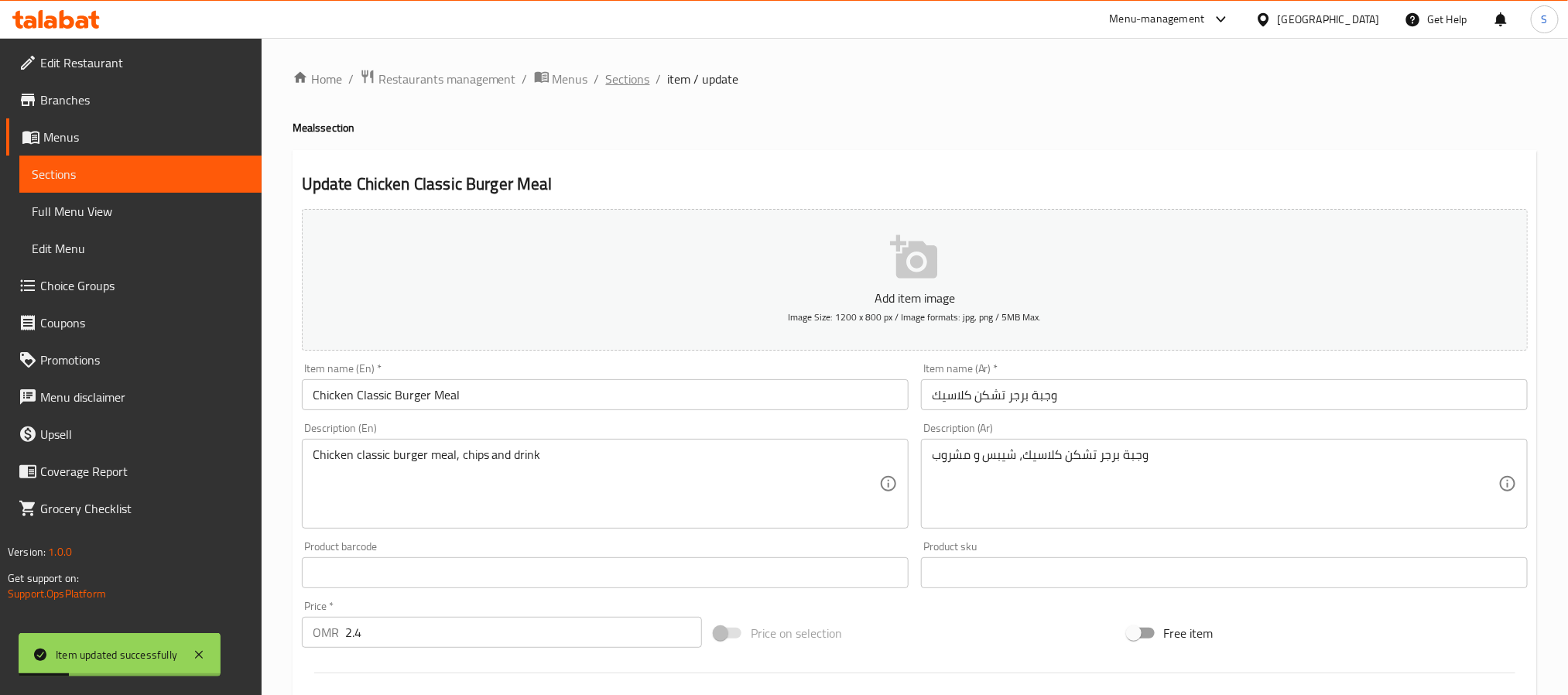
click at [625, 86] on span "Sections" at bounding box center [628, 78] width 44 height 19
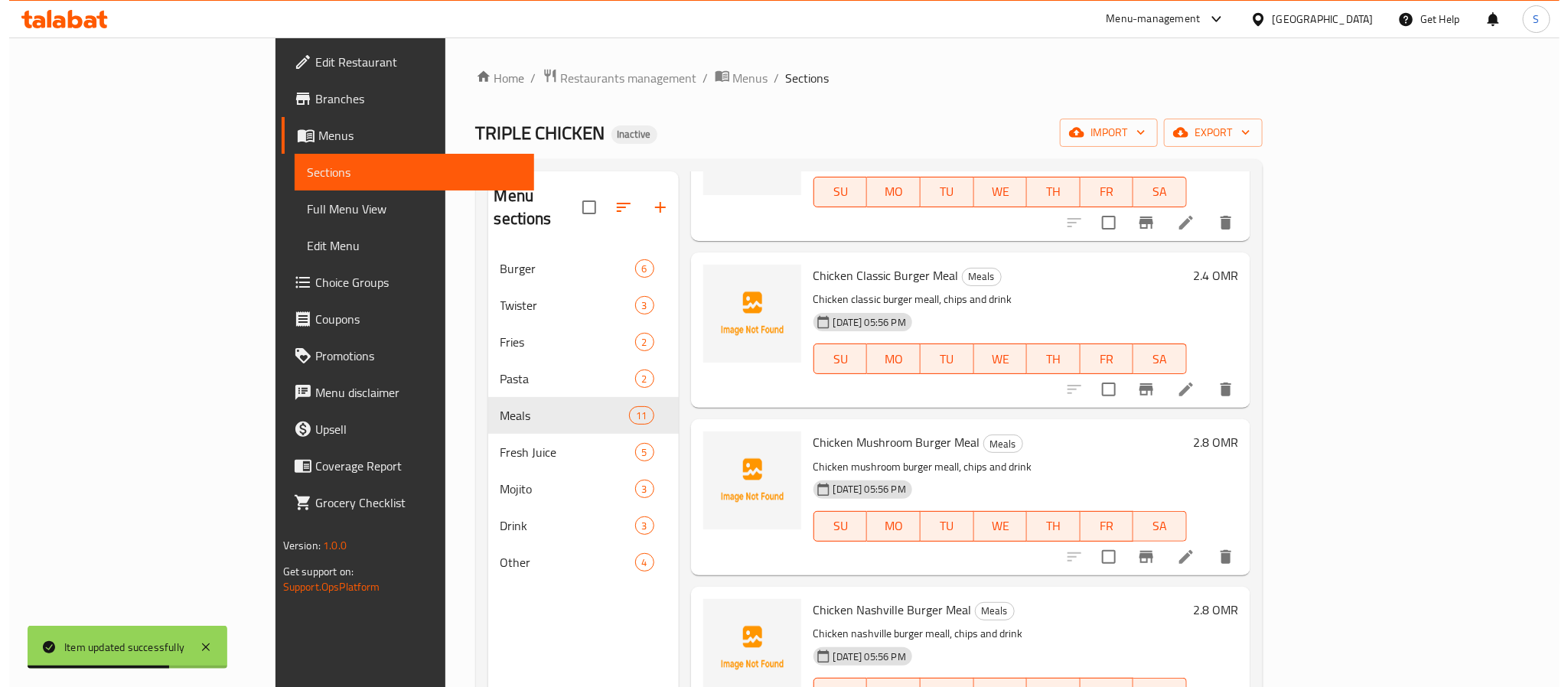
scroll to position [918, 0]
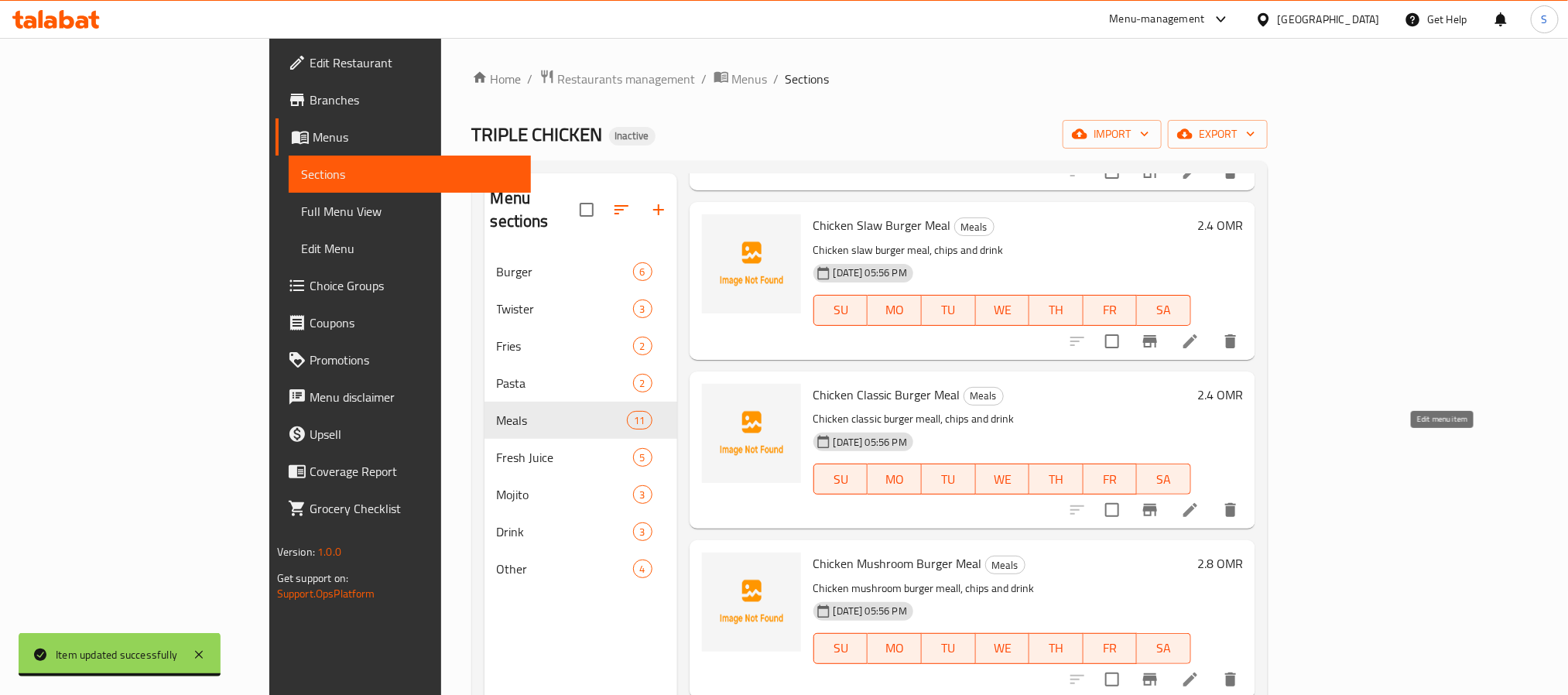
click at [1199, 500] on icon at bounding box center [1189, 509] width 19 height 19
